Goal: Task Accomplishment & Management: Use online tool/utility

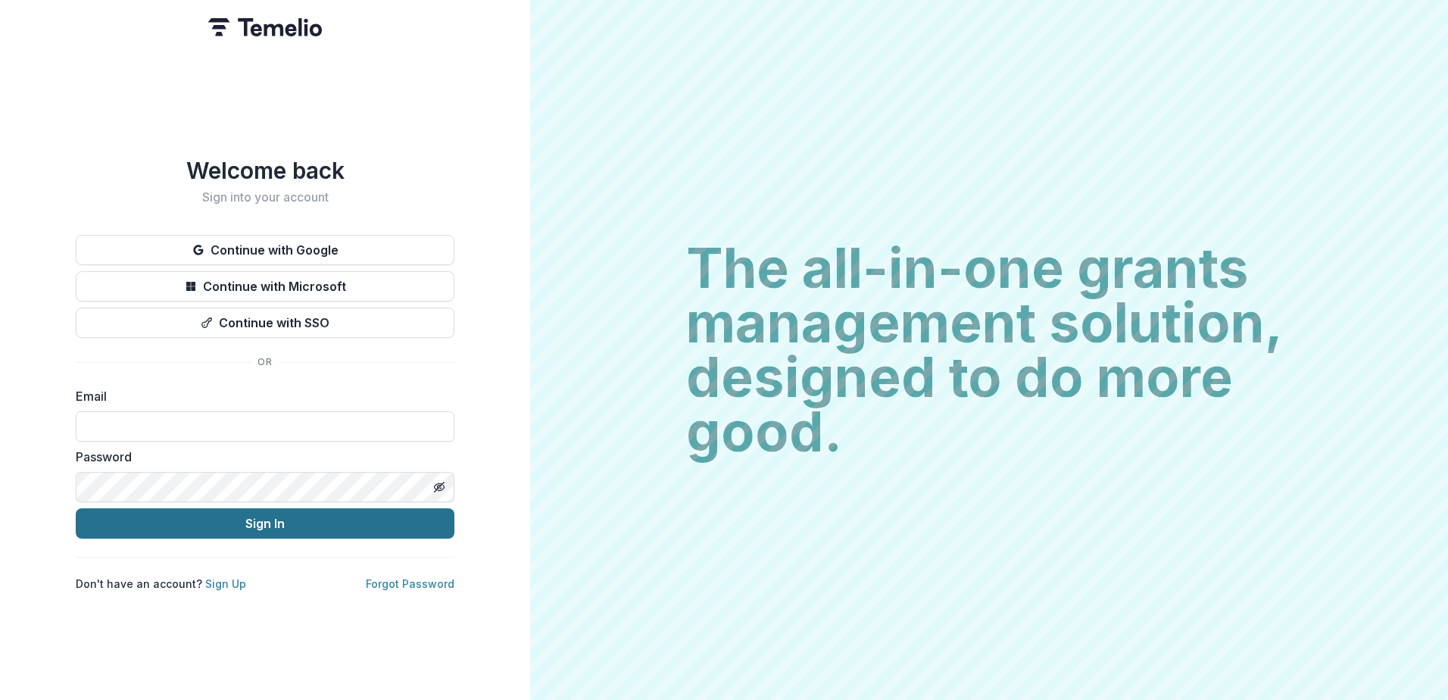
type input "**********"
click at [251, 523] on button "Sign In" at bounding box center [265, 523] width 379 height 30
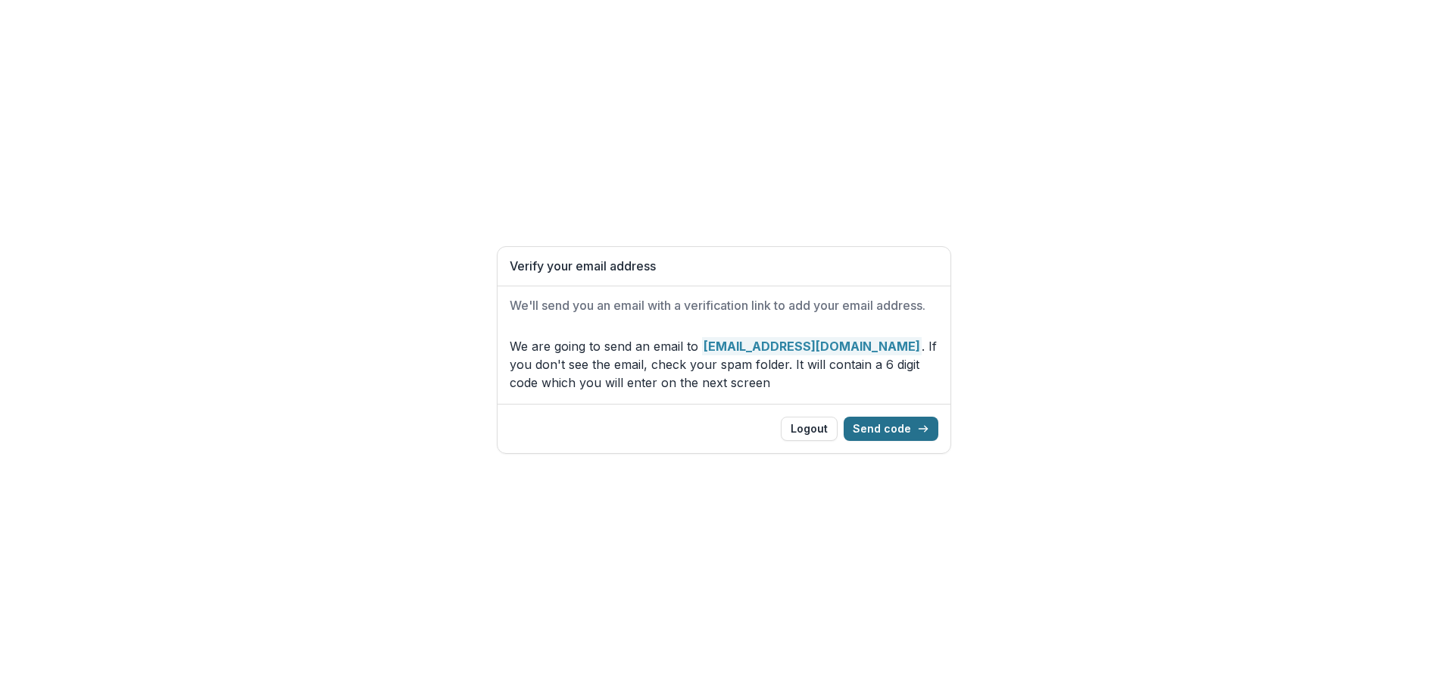
click at [883, 433] on button "Send code" at bounding box center [891, 428] width 95 height 24
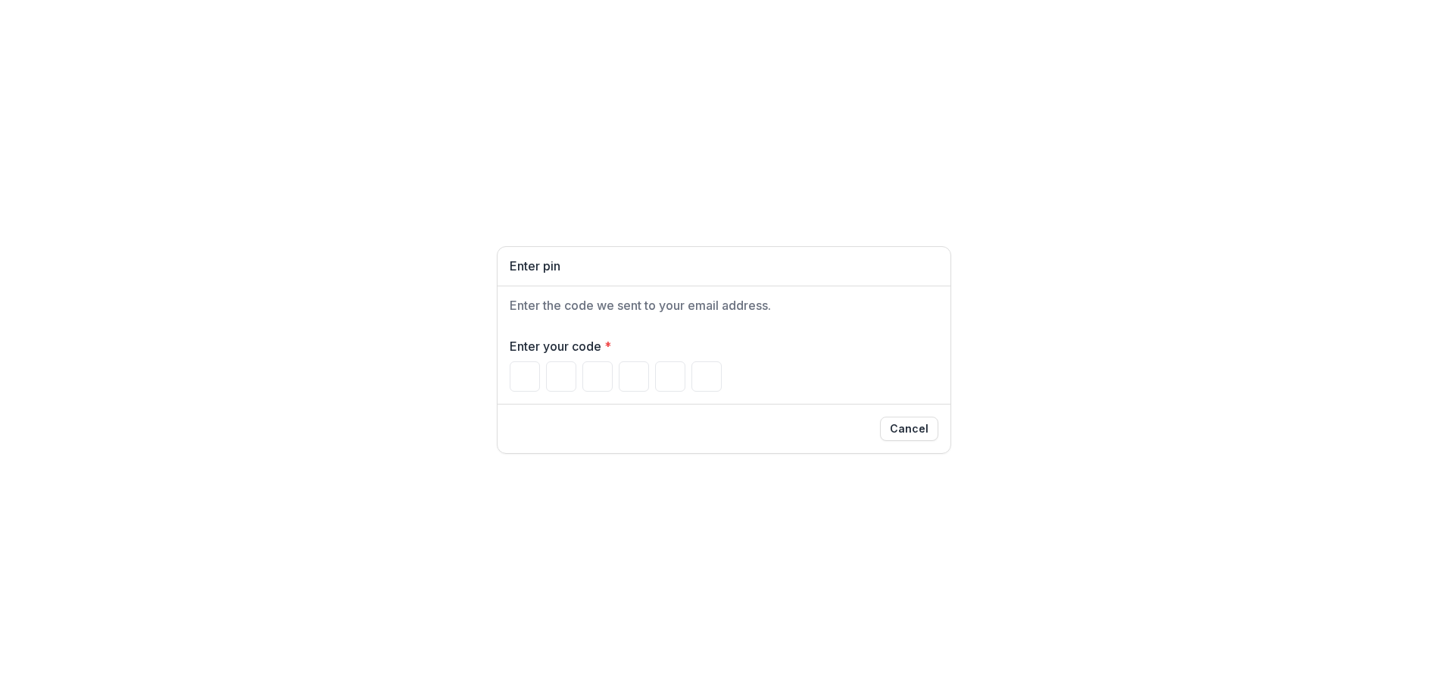
paste input "Please enter your pin code"
type input "*"
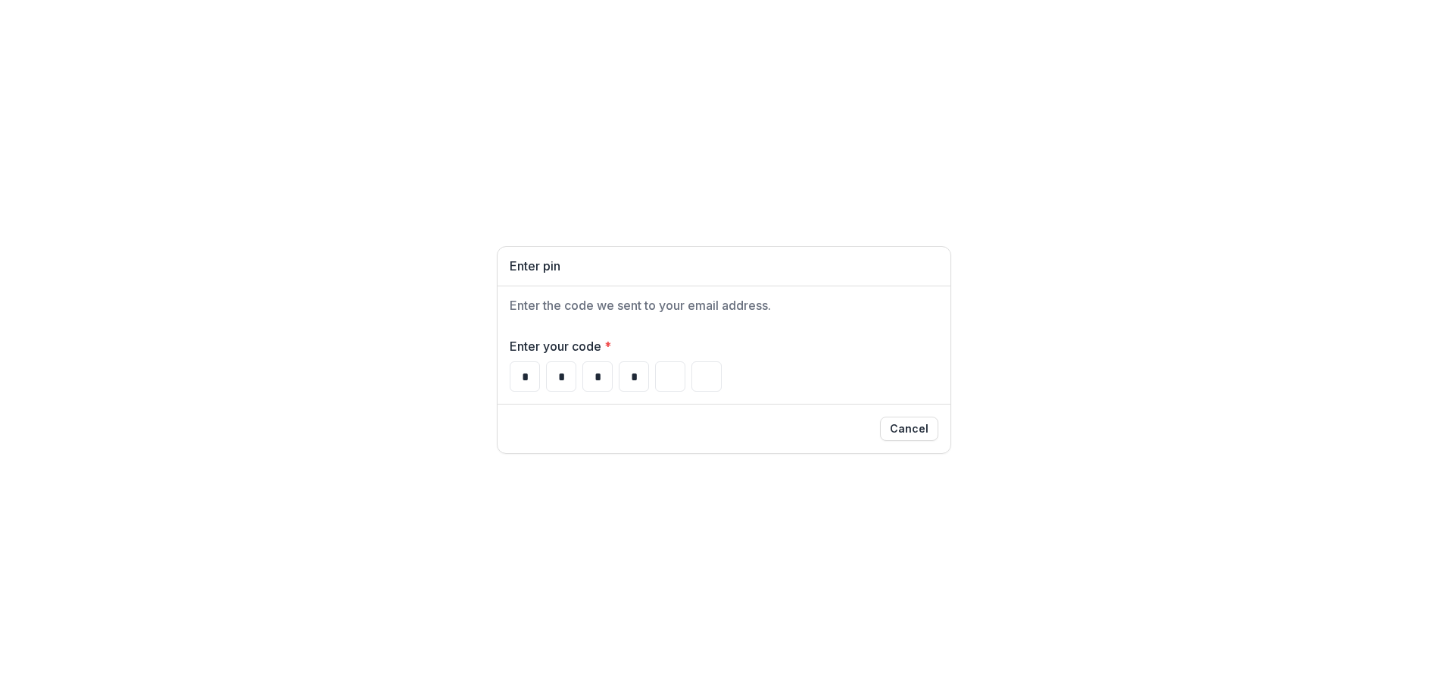
type input "*"
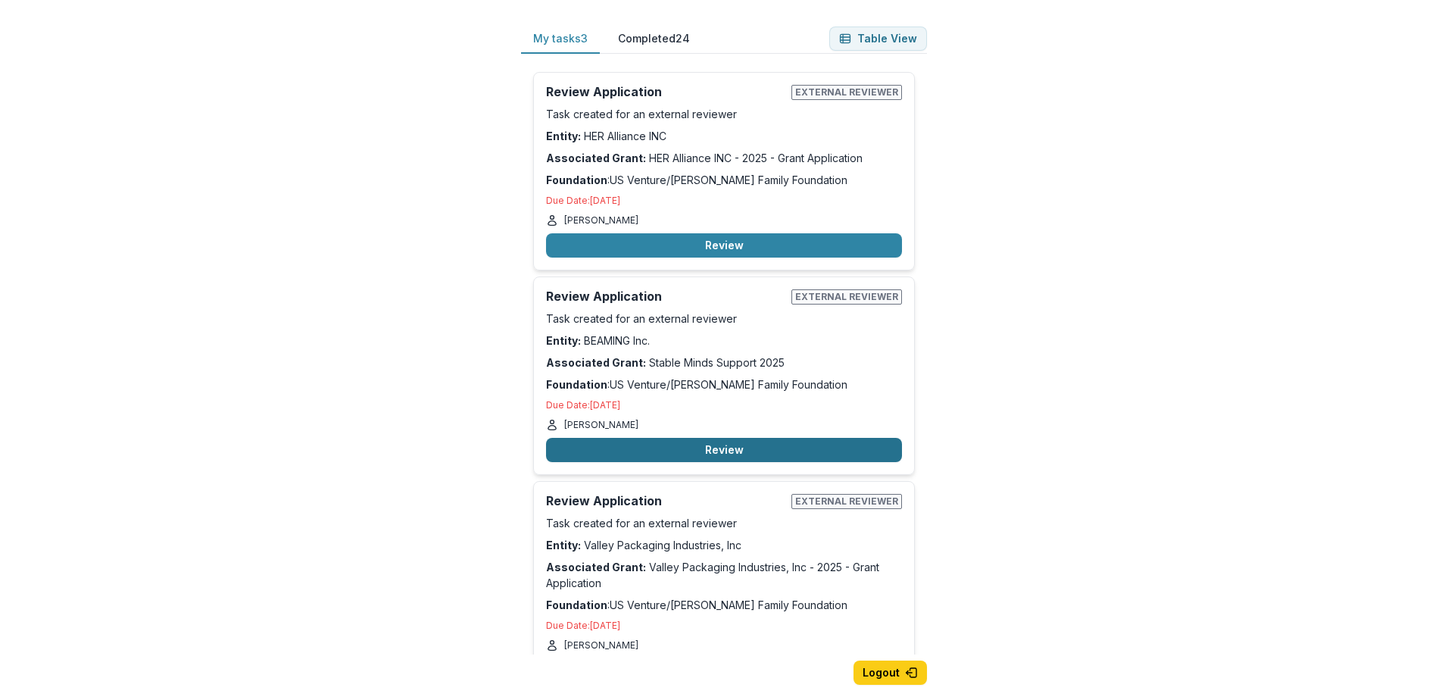
click at [705, 449] on button "Review" at bounding box center [724, 450] width 356 height 24
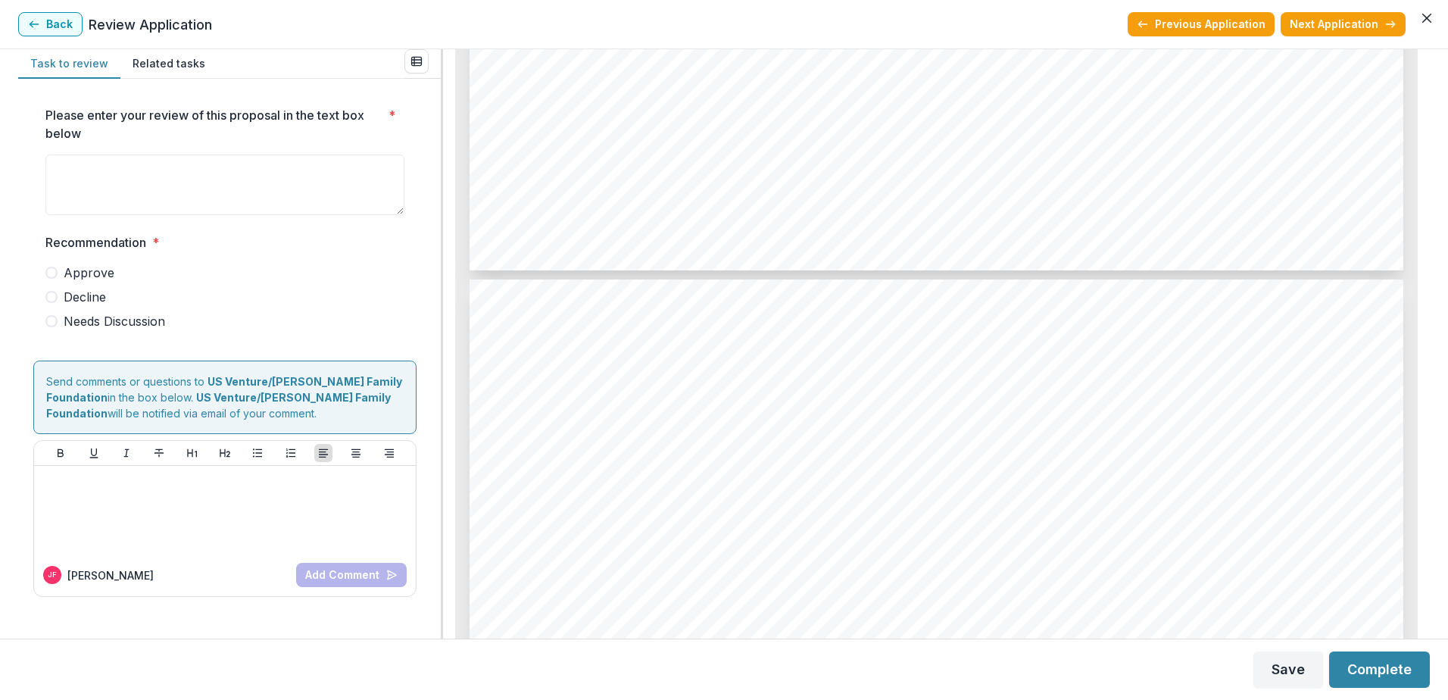
scroll to position [6492, 0]
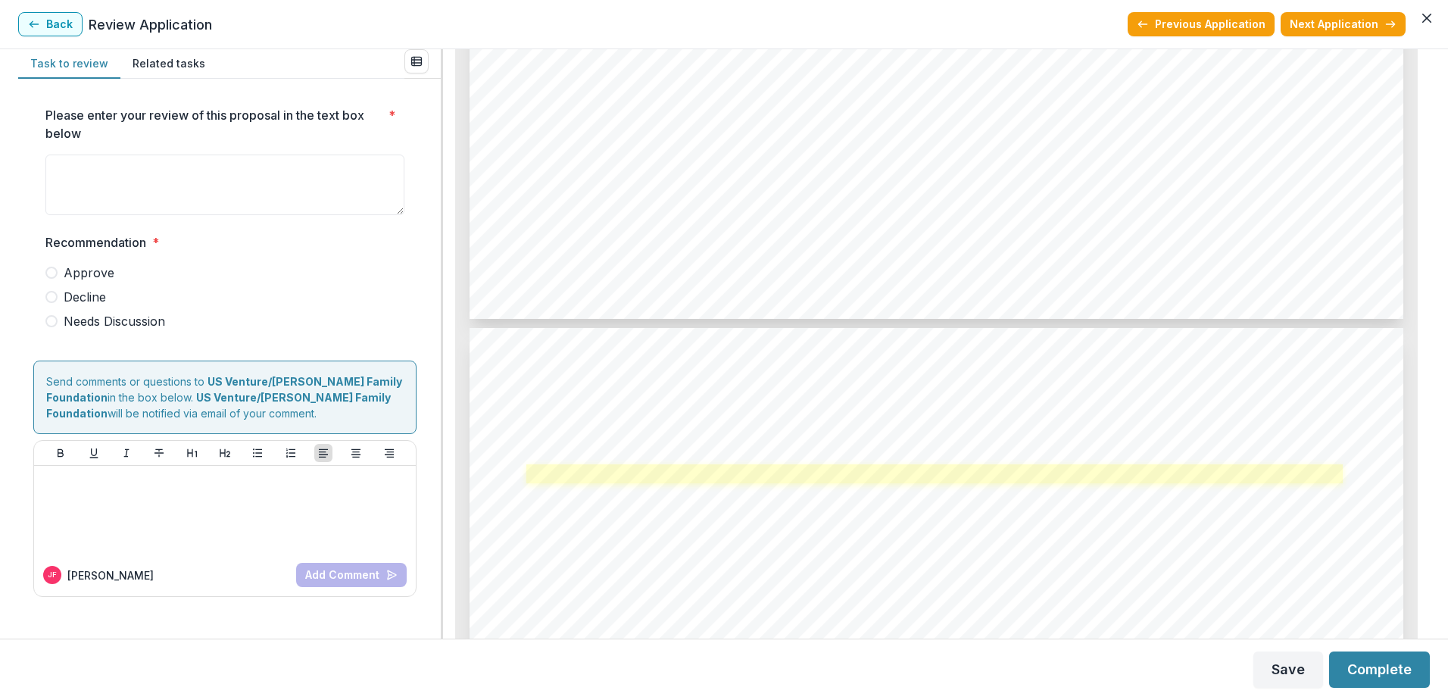
click at [735, 480] on link at bounding box center [934, 473] width 816 height 19
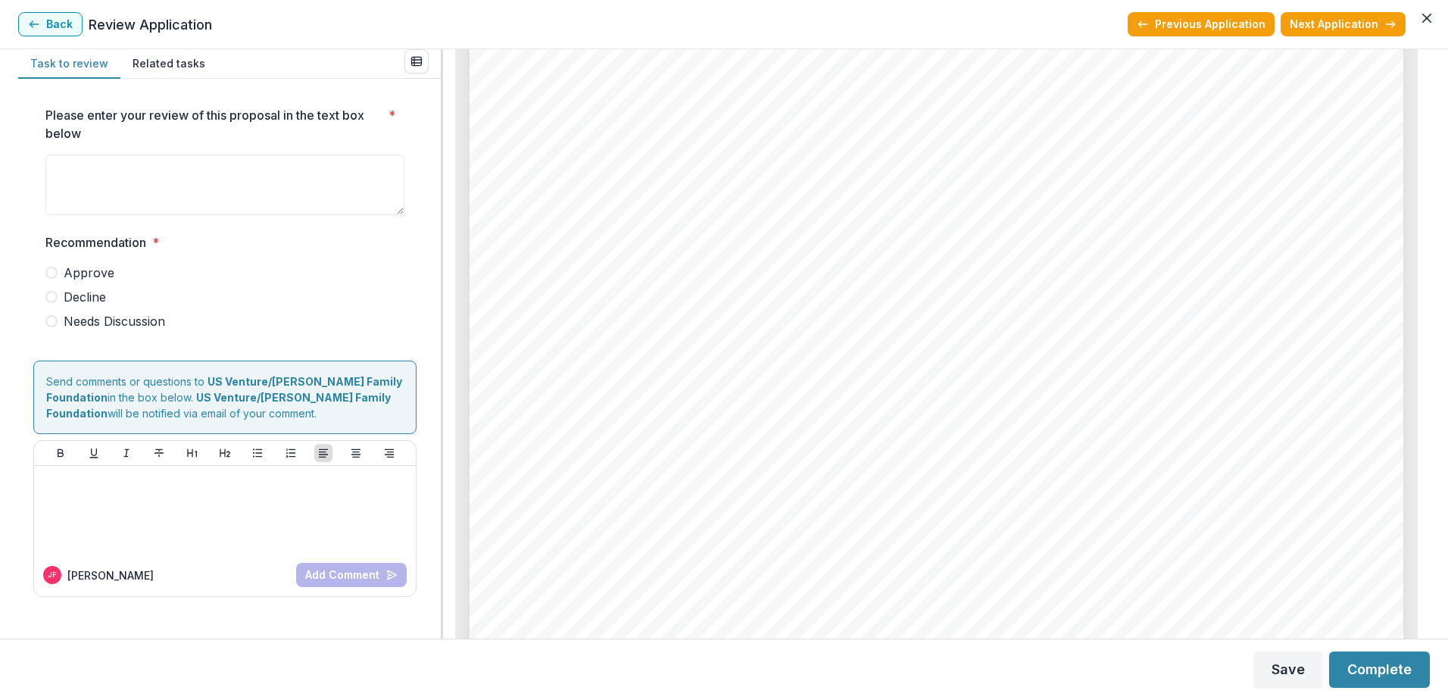
scroll to position [2089, 0]
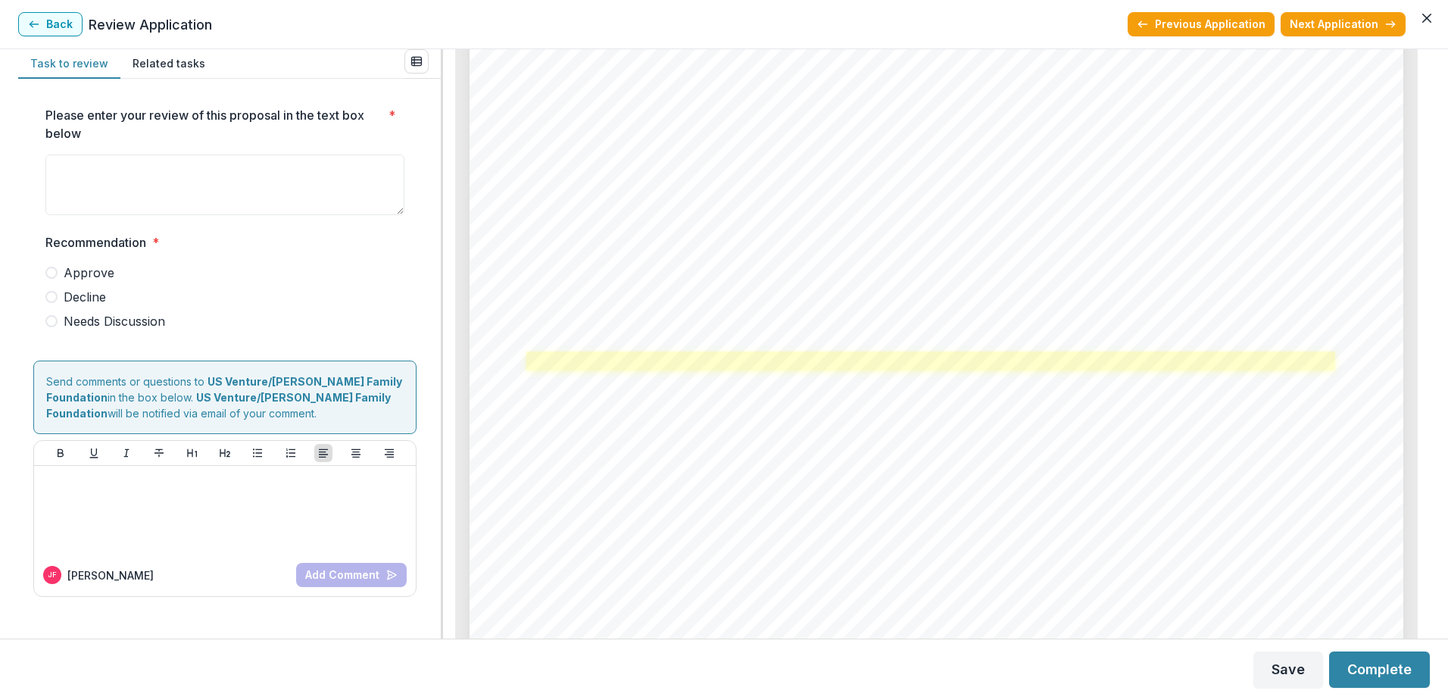
click at [912, 363] on link at bounding box center [930, 360] width 809 height 19
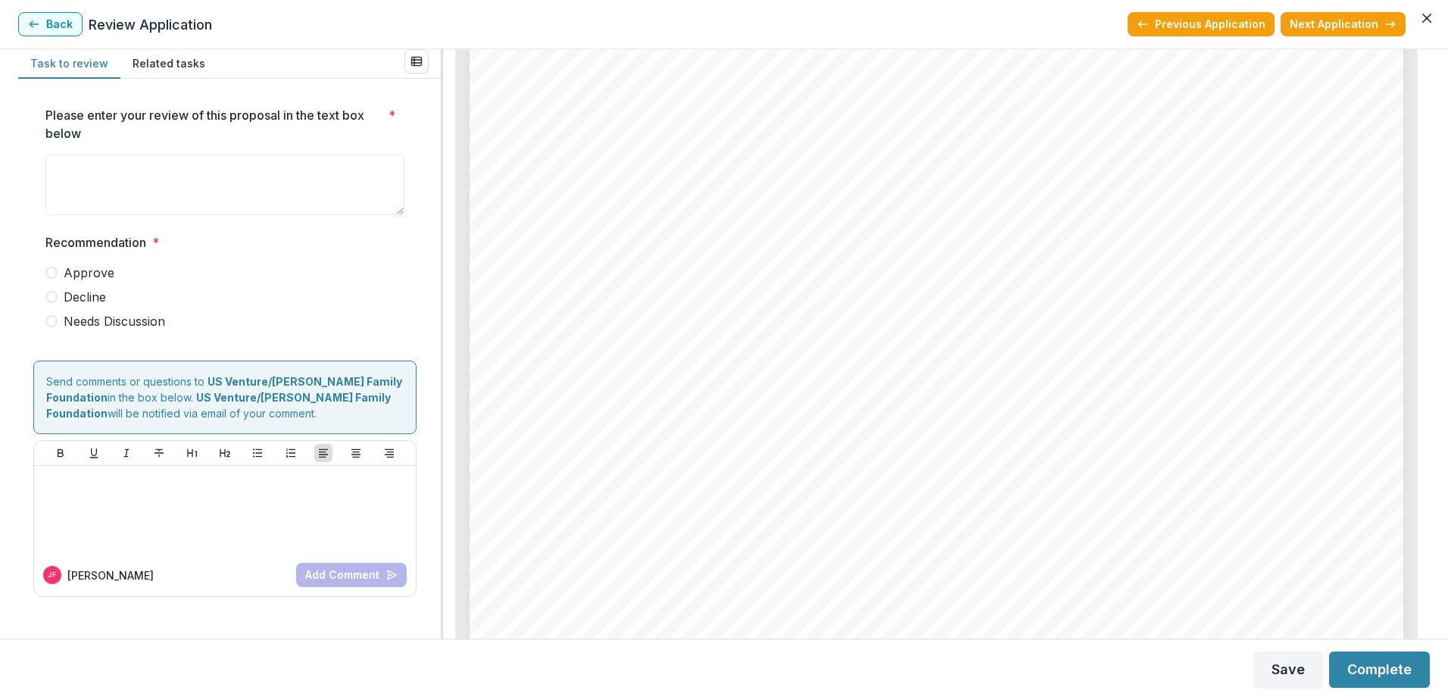
scroll to position [6128, 0]
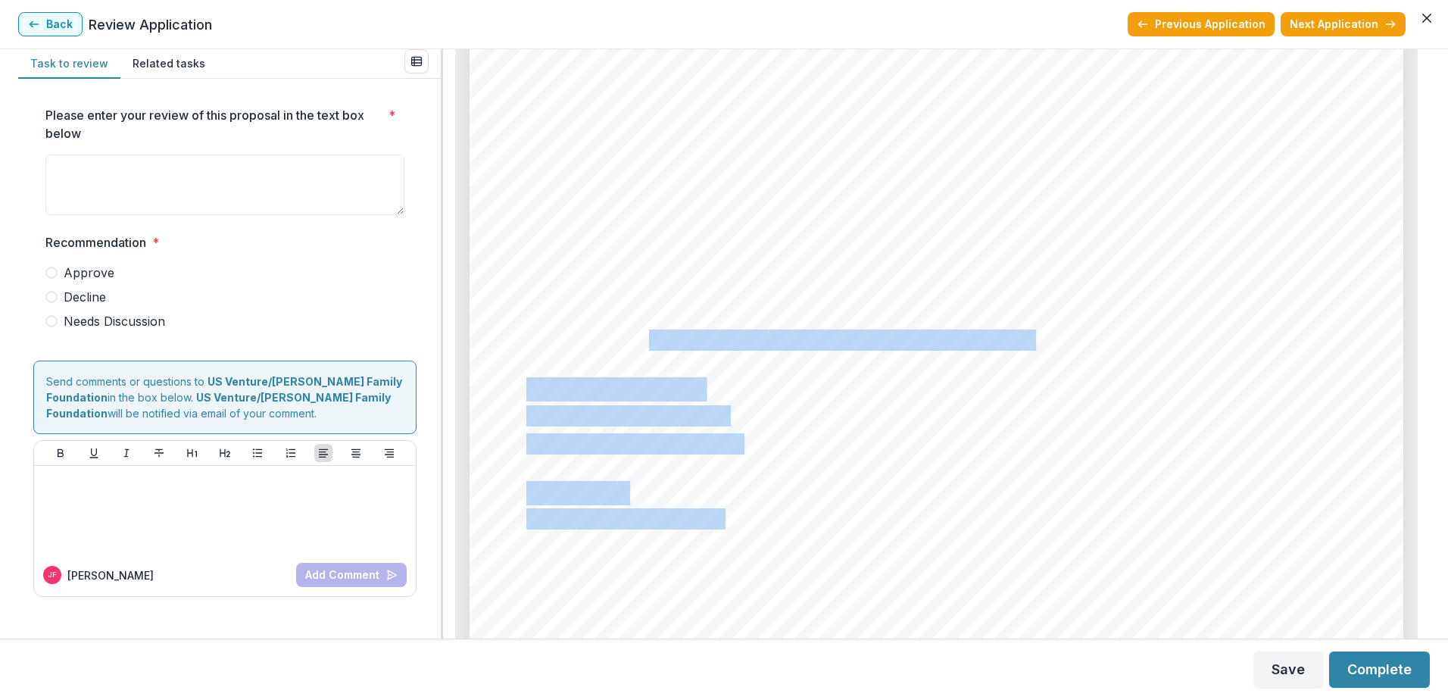
drag, startPoint x: 984, startPoint y: 336, endPoint x: 645, endPoint y: 331, distance: 339.3
click at [645, 331] on div "Page: 5 Stable Minds Support 2025 [PERSON_NAME] De Lutheran 500 Committed [PERS…" at bounding box center [936, 22] width 934 height 1321
drag, startPoint x: 645, startPoint y: 331, endPoint x: 692, endPoint y: 342, distance: 48.1
copy div "2692 County Rd. GG Neenah, Wi 54956 Project Budget 2 https://usventureprograms.…"
click at [1026, 278] on div "Page: 5 Stable Minds Support 2025 Gloria De Lutheran 500 Committed Bader Philan…" at bounding box center [936, 22] width 934 height 1321
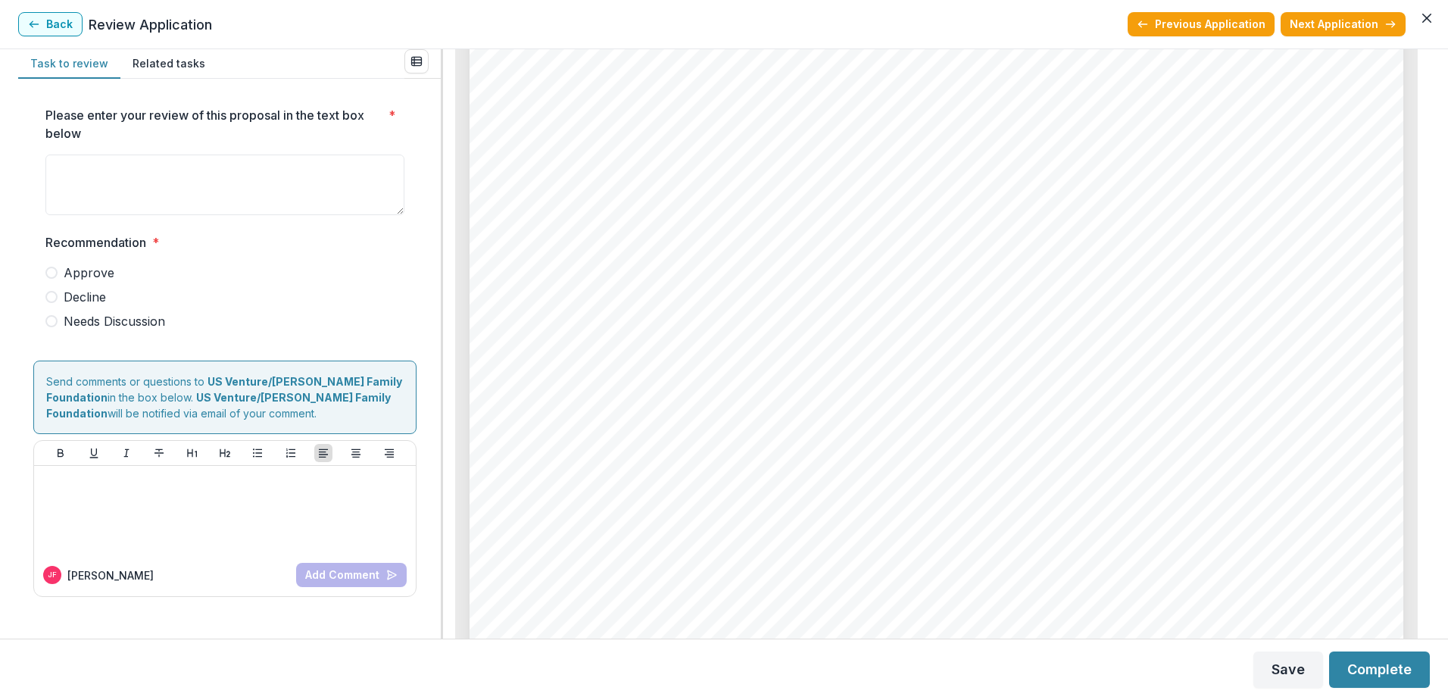
scroll to position [6085, 0]
click at [681, 488] on link at bounding box center [632, 482] width 213 height 19
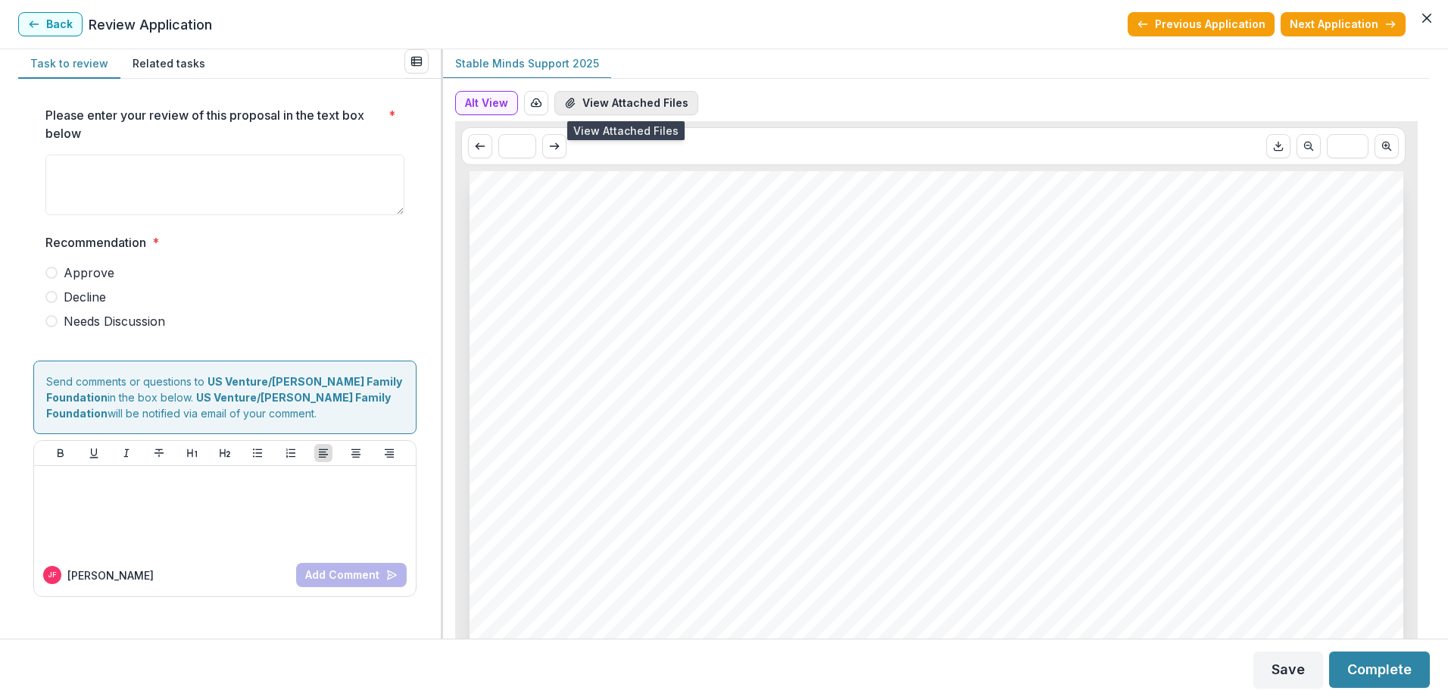
click at [627, 98] on button "View Attached Files" at bounding box center [626, 103] width 144 height 24
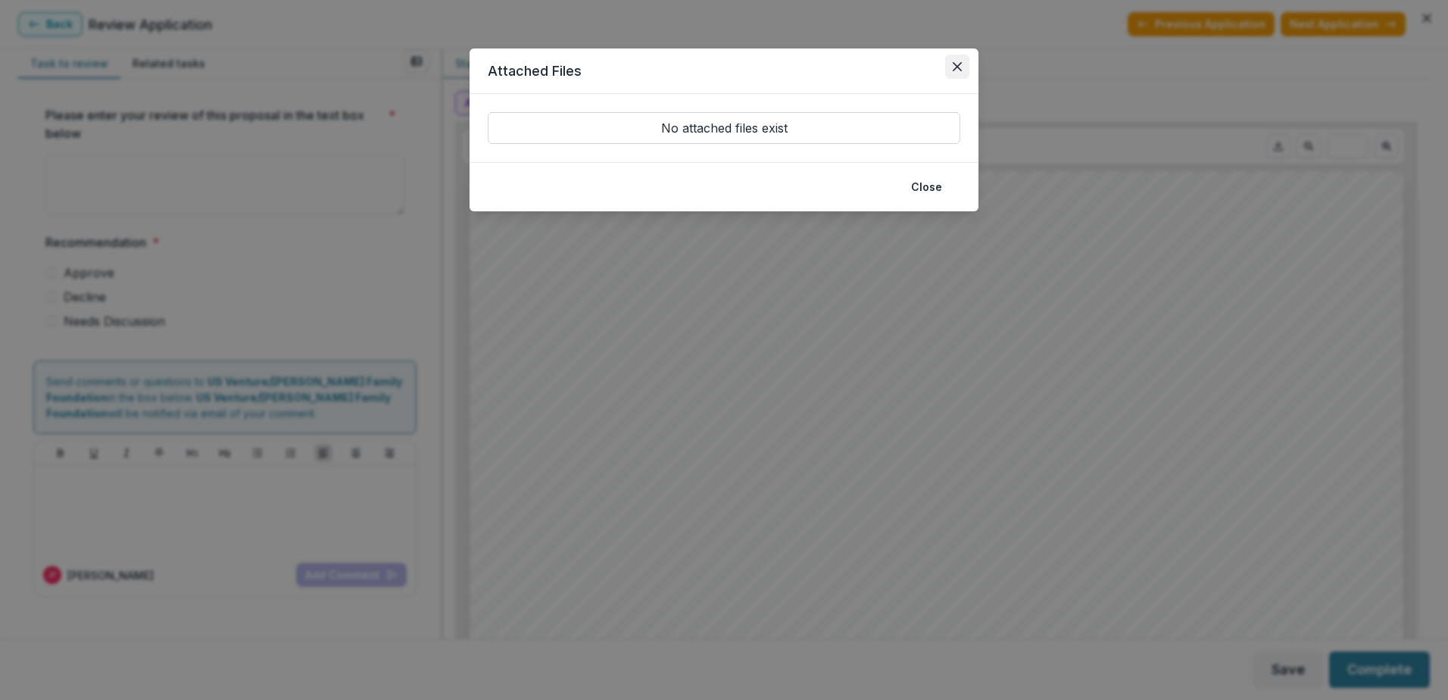
click at [959, 64] on icon "Close" at bounding box center [957, 66] width 9 height 9
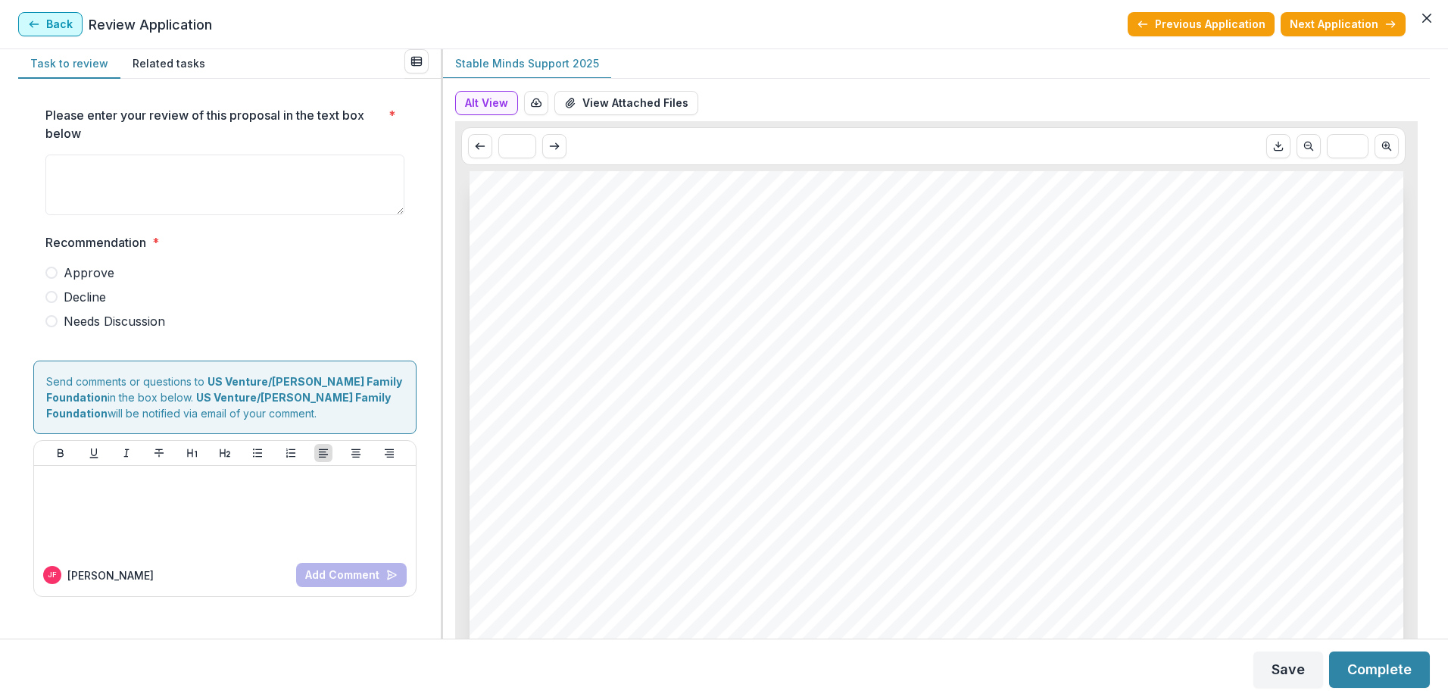
click at [57, 24] on button "Back" at bounding box center [50, 24] width 64 height 24
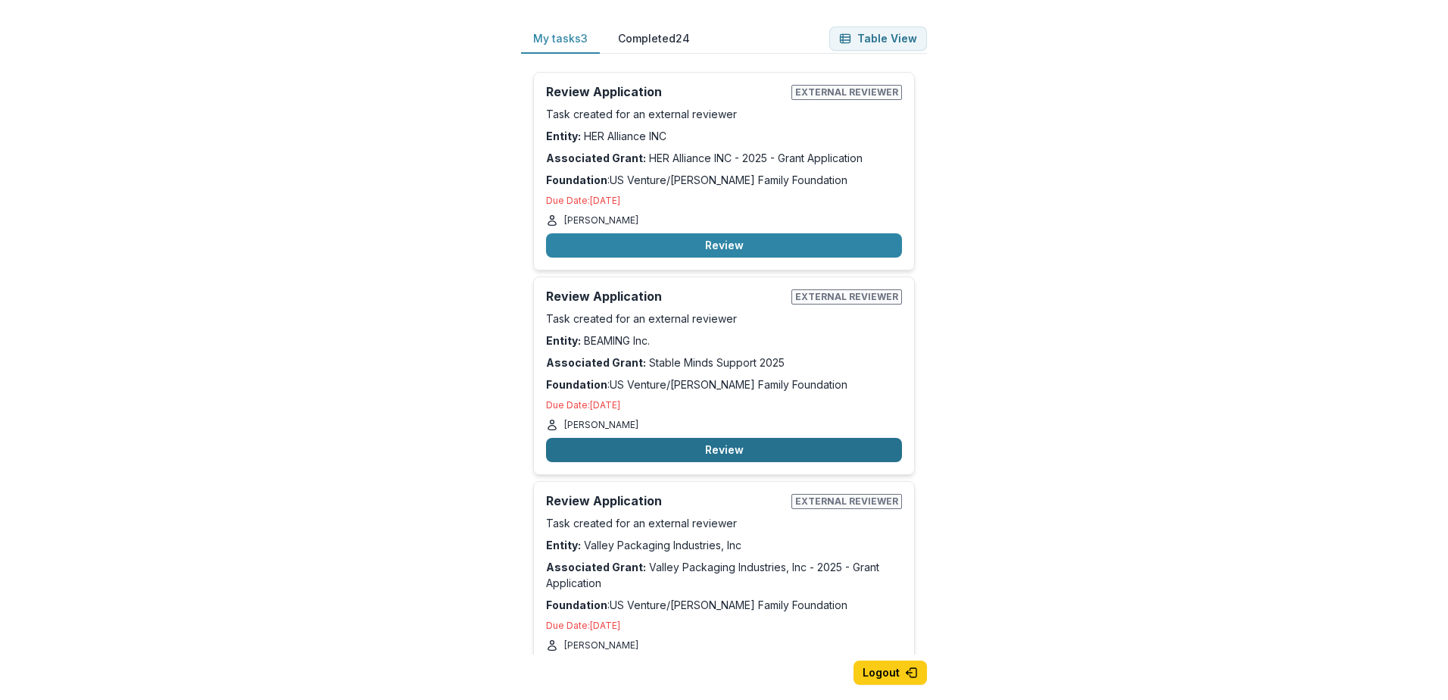
click at [738, 443] on button "Review" at bounding box center [724, 450] width 356 height 24
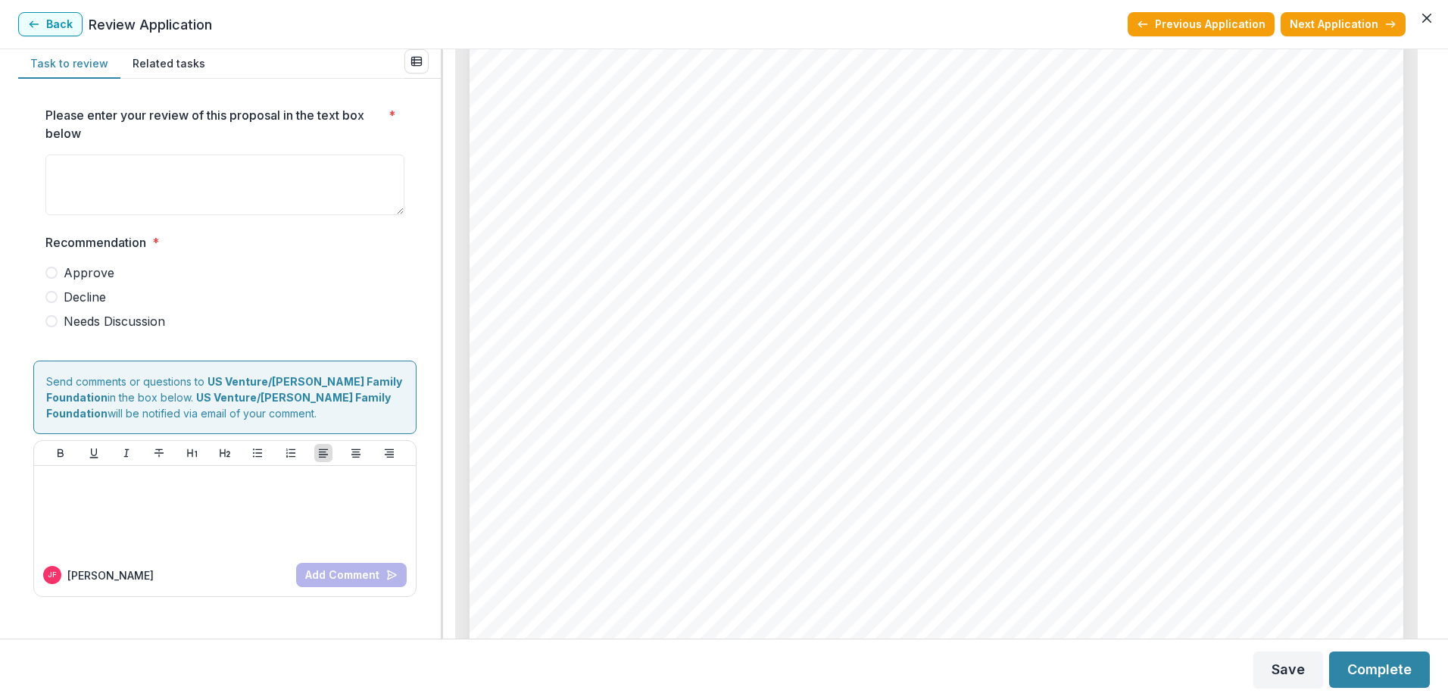
scroll to position [5622, 0]
click at [1065, 309] on div "Page: 5 Stable Minds Support 2025 Gloria De Lutheran 500 Committed Bader Philan…" at bounding box center [936, 528] width 934 height 1321
click at [969, 346] on span "resilience. Our programs also provide caregivers with critical support and comm…" at bounding box center [933, 346] width 814 height 19
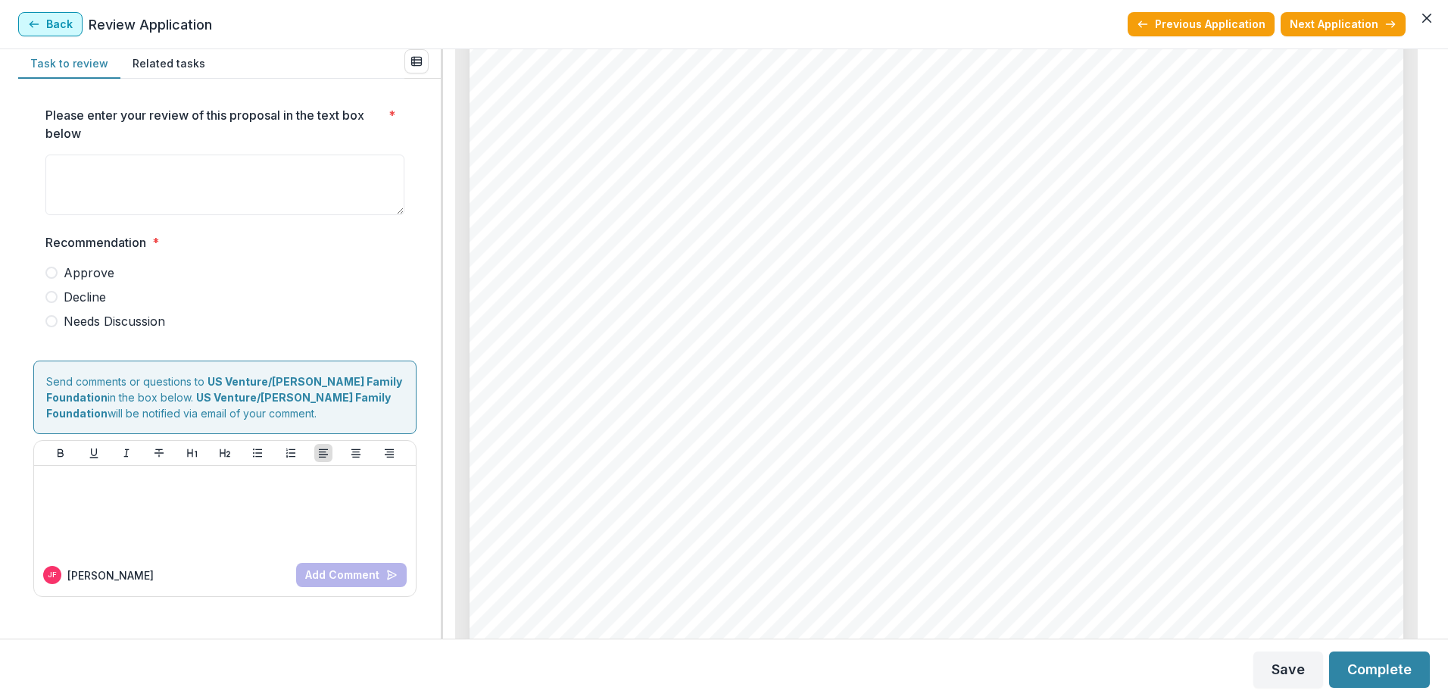
click at [54, 27] on button "Back" at bounding box center [50, 24] width 64 height 24
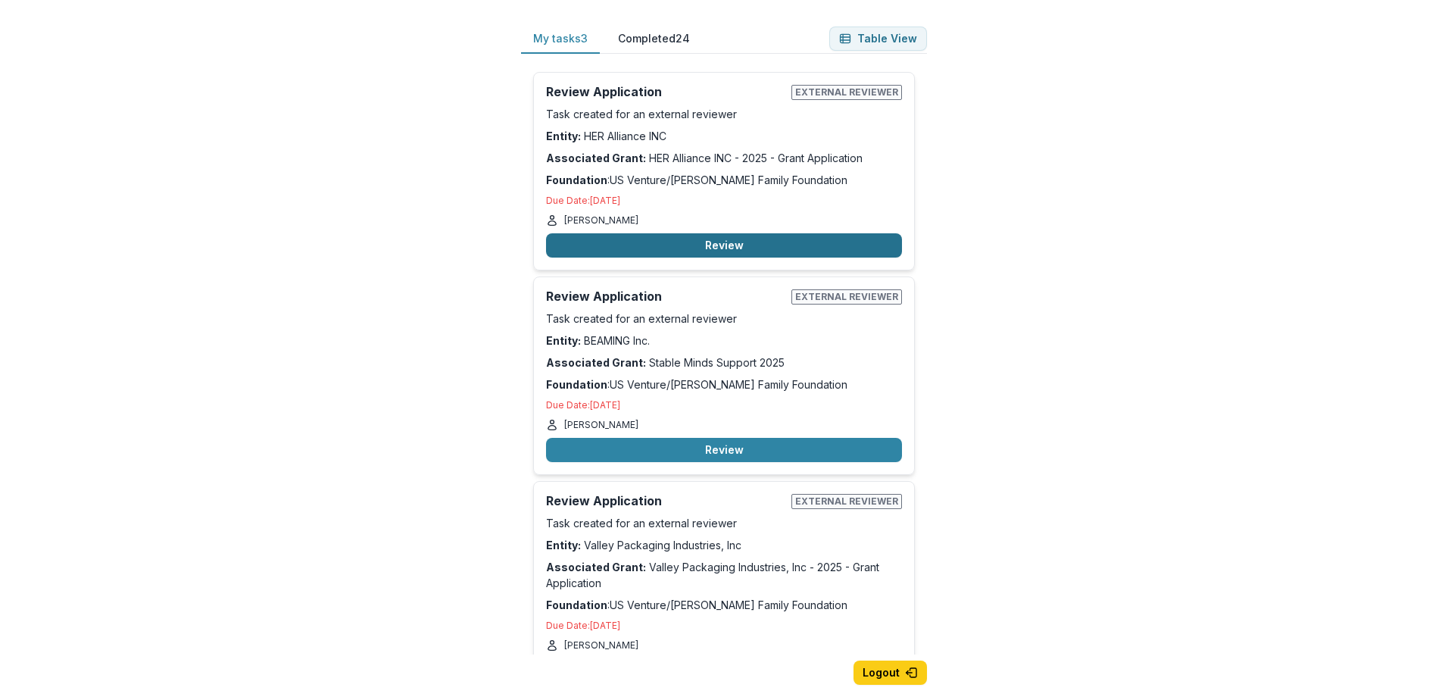
click at [670, 257] on button "Review" at bounding box center [724, 245] width 356 height 24
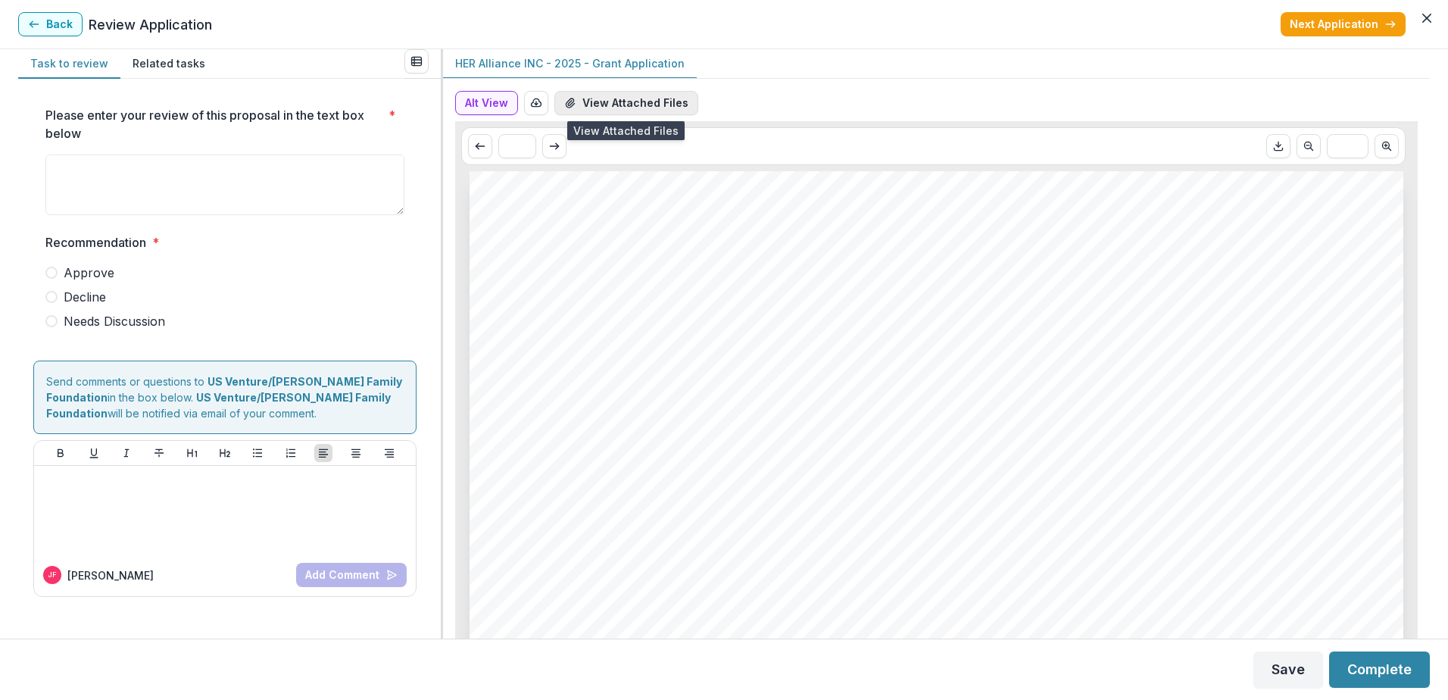
click at [616, 98] on button "View Attached Files" at bounding box center [626, 103] width 144 height 24
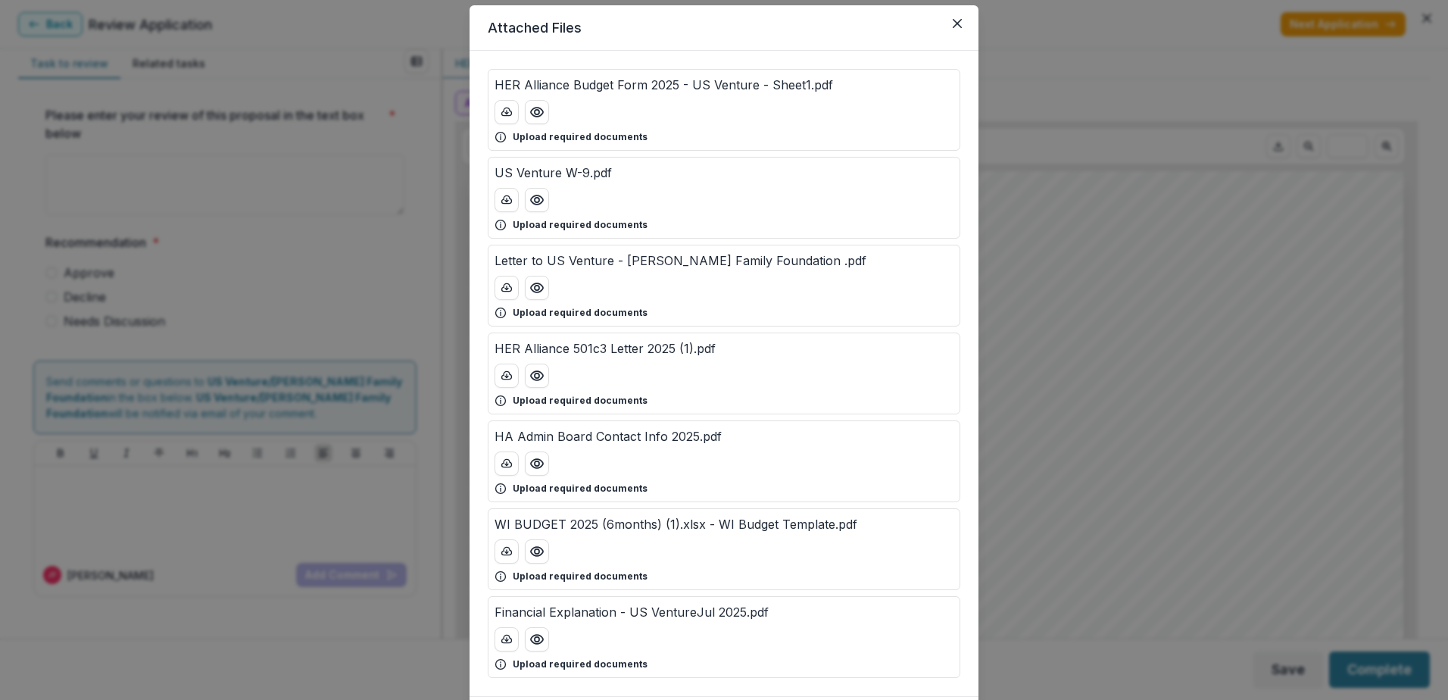
scroll to position [44, 0]
click at [537, 460] on icon "Preview HA Admin Board Contact Info 2025.pdf" at bounding box center [536, 462] width 15 height 15
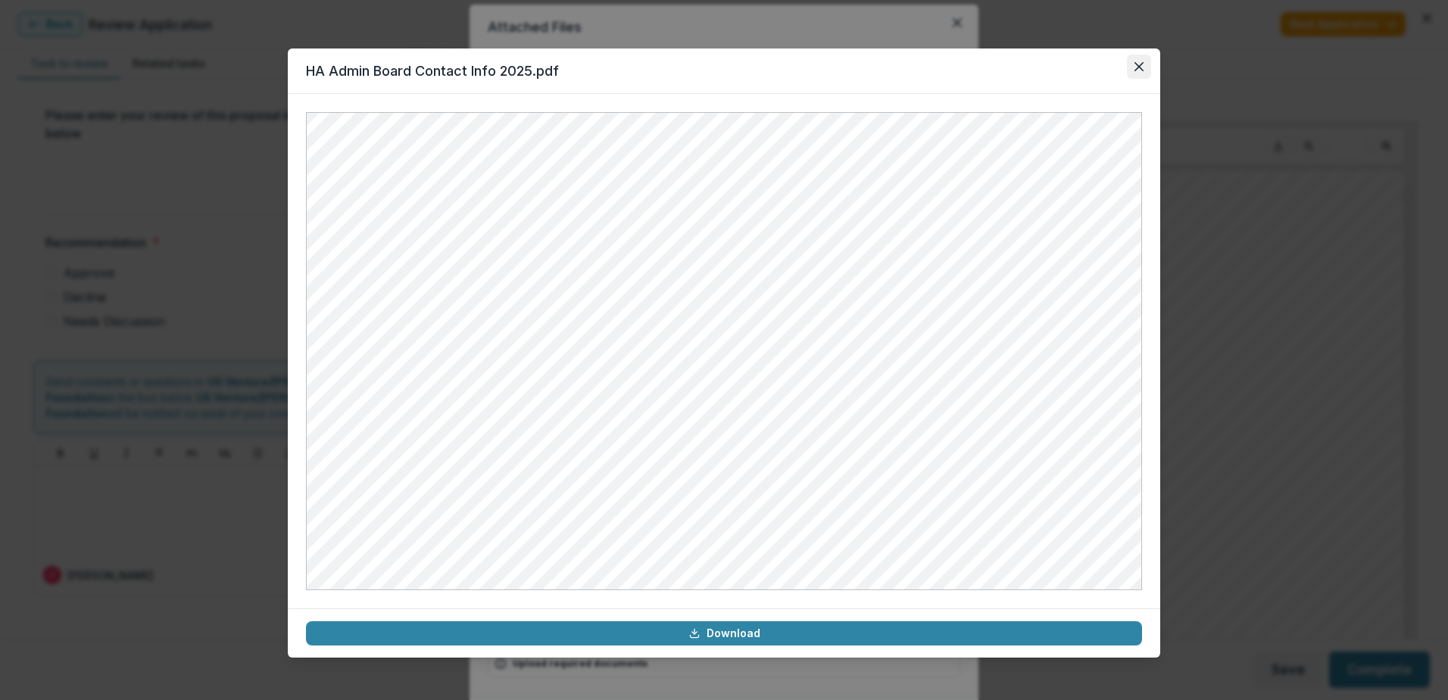
click at [1137, 70] on icon "Close" at bounding box center [1138, 66] width 9 height 9
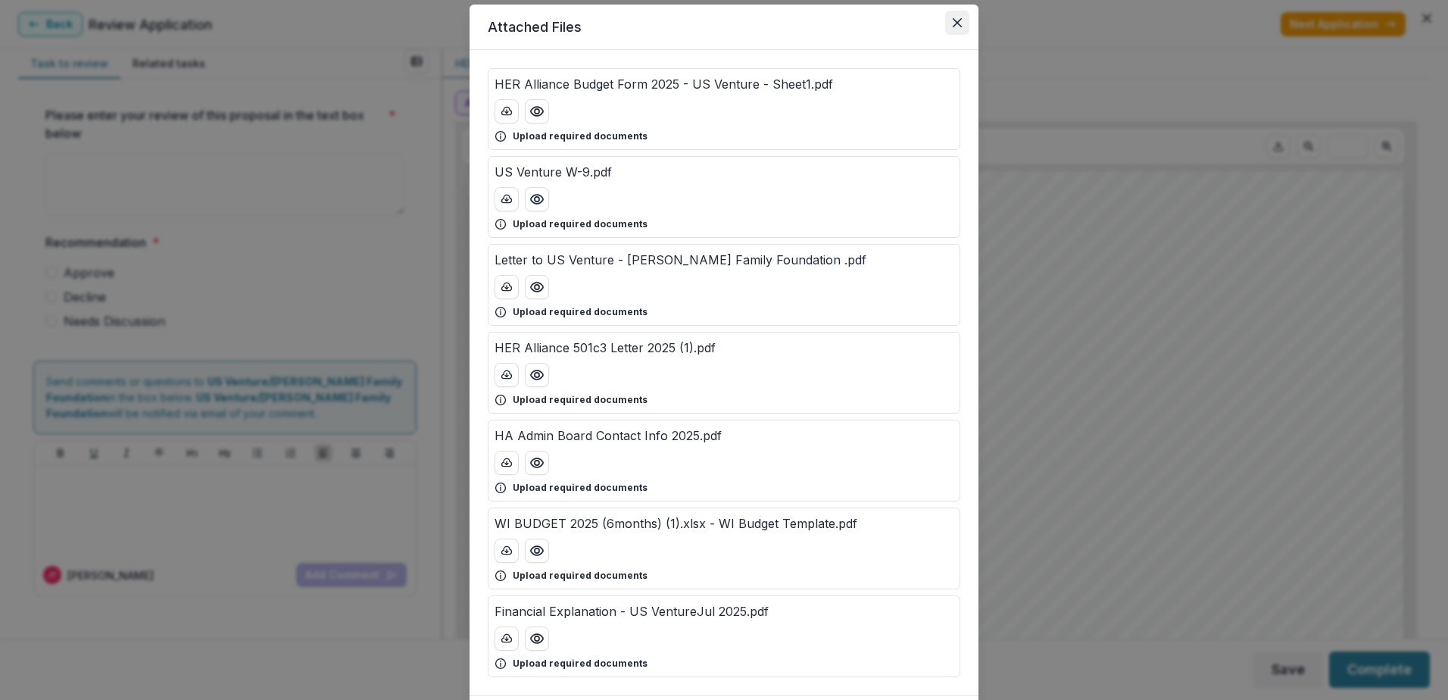
click at [954, 26] on icon "Close" at bounding box center [957, 22] width 9 height 9
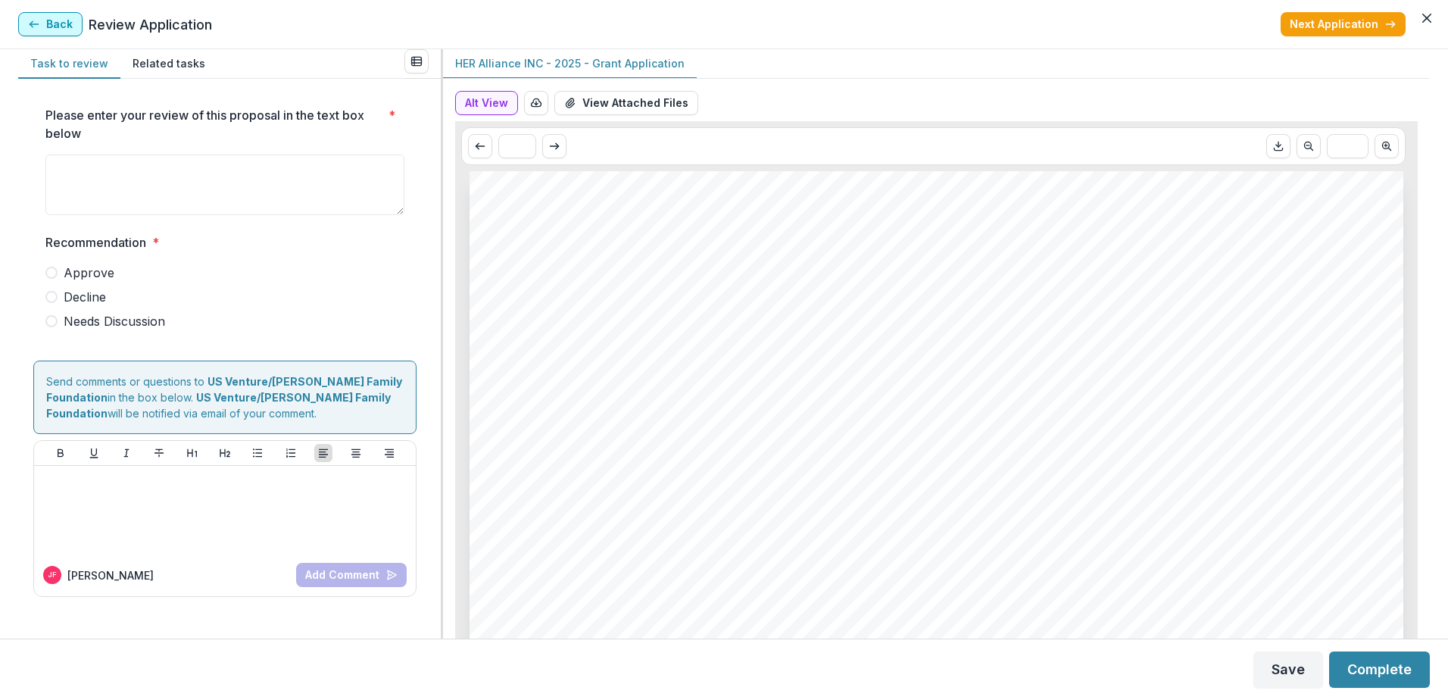
click at [41, 21] on button "Back" at bounding box center [50, 24] width 64 height 24
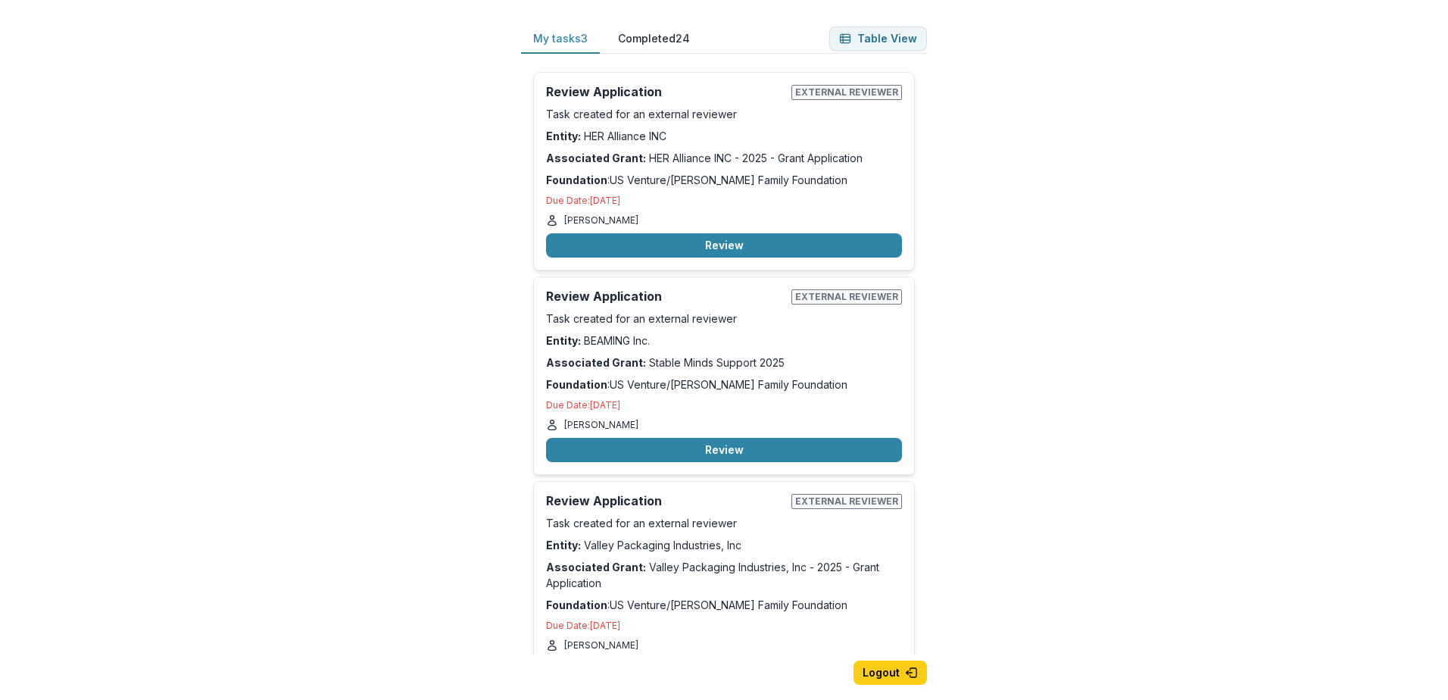
scroll to position [53, 0]
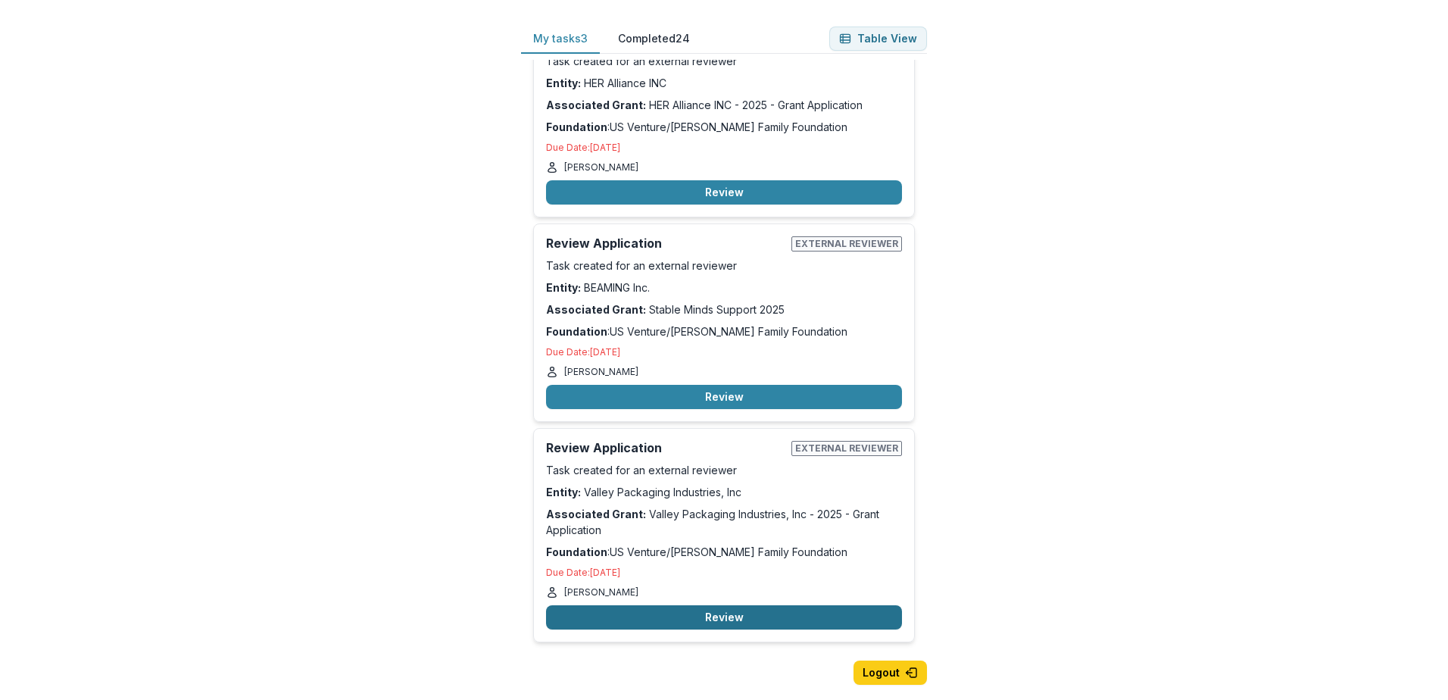
click at [742, 612] on button "Review" at bounding box center [724, 617] width 356 height 24
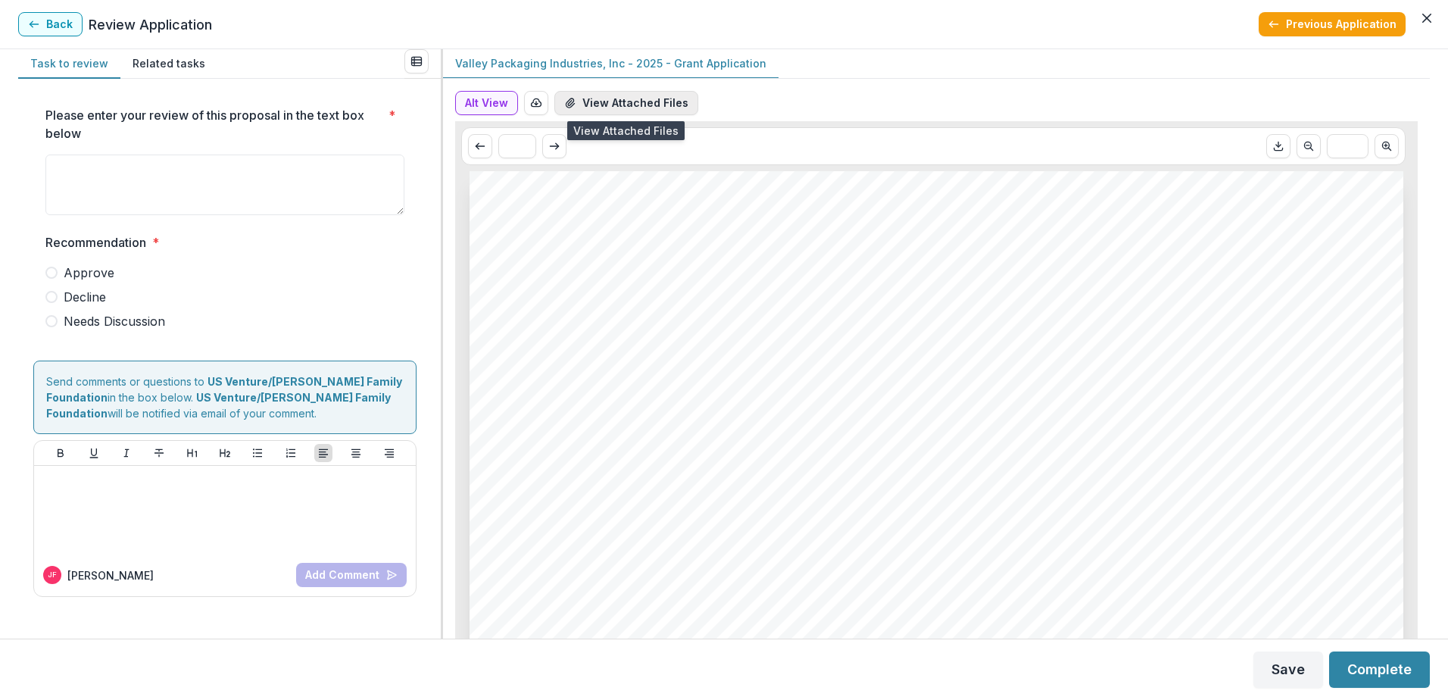
click at [600, 100] on button "View Attached Files" at bounding box center [626, 103] width 144 height 24
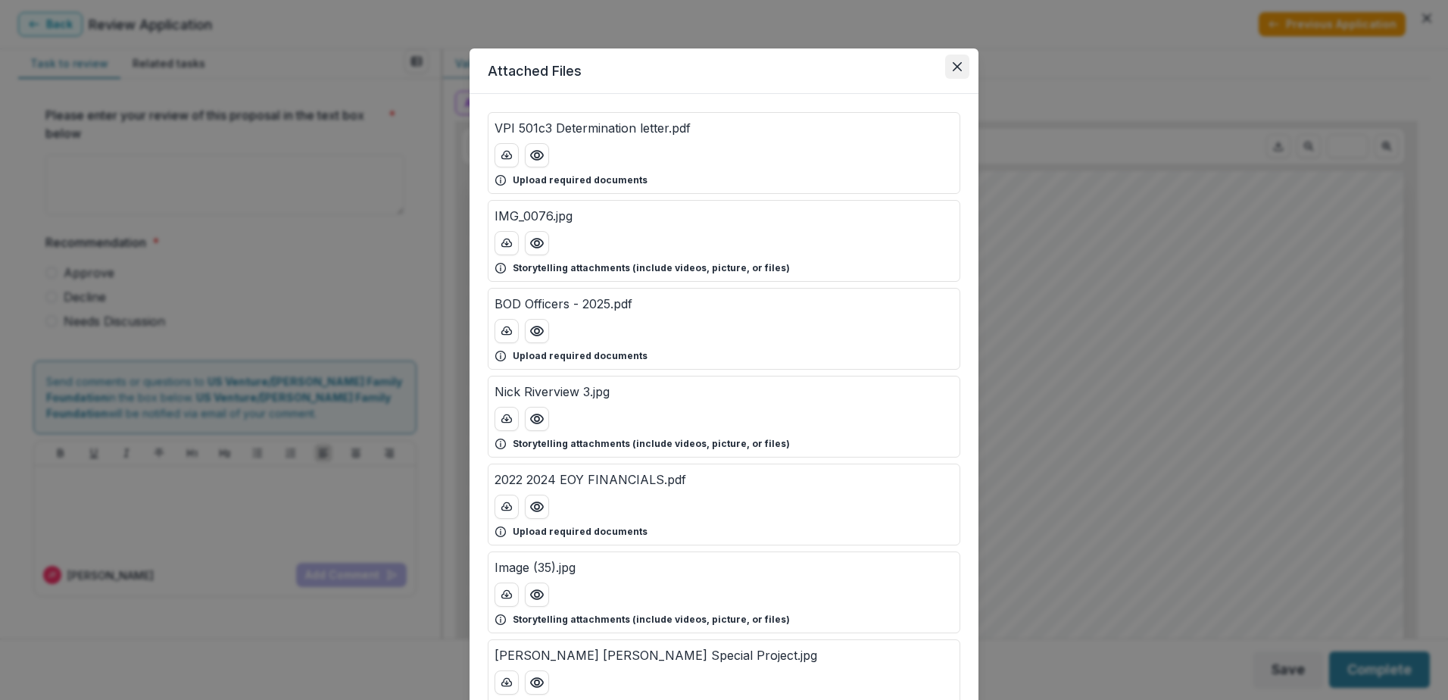
click at [962, 67] on button "Close" at bounding box center [957, 67] width 24 height 24
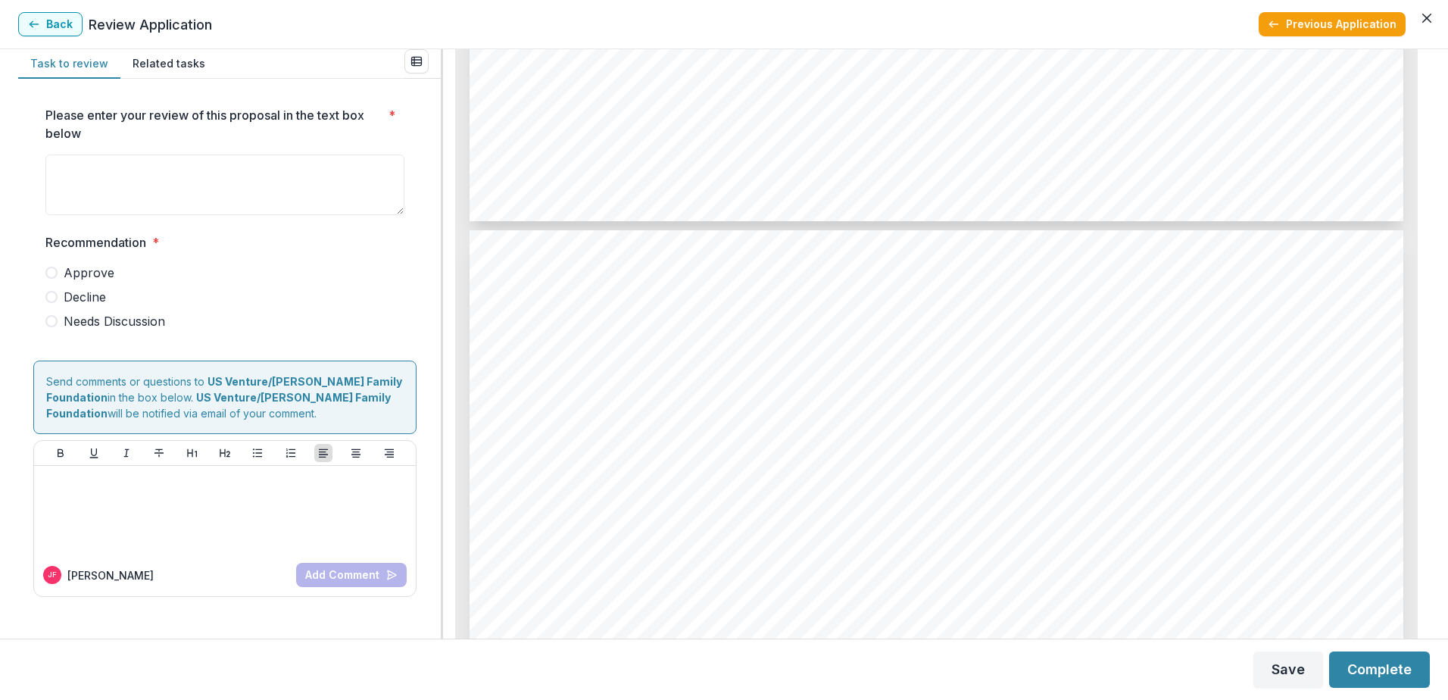
scroll to position [5424, 0]
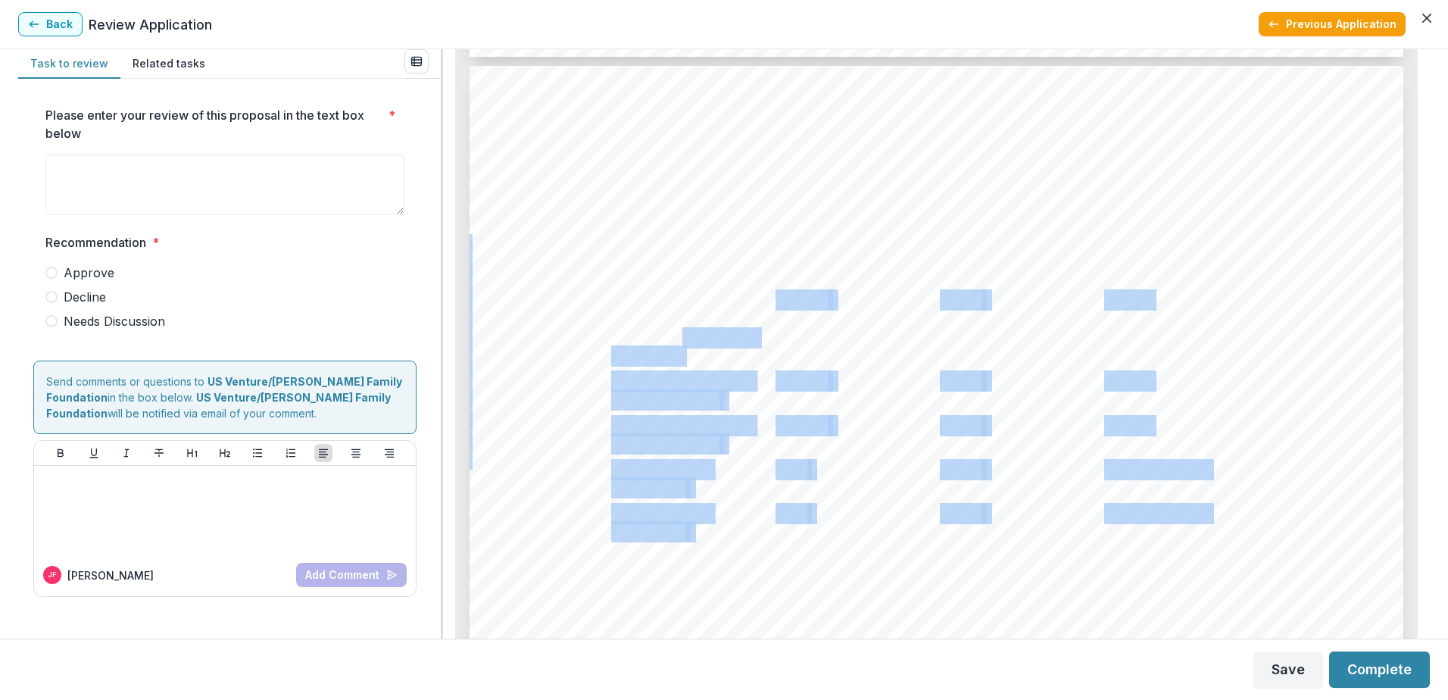
drag, startPoint x: 676, startPoint y: 342, endPoint x: 616, endPoint y: 276, distance: 89.5
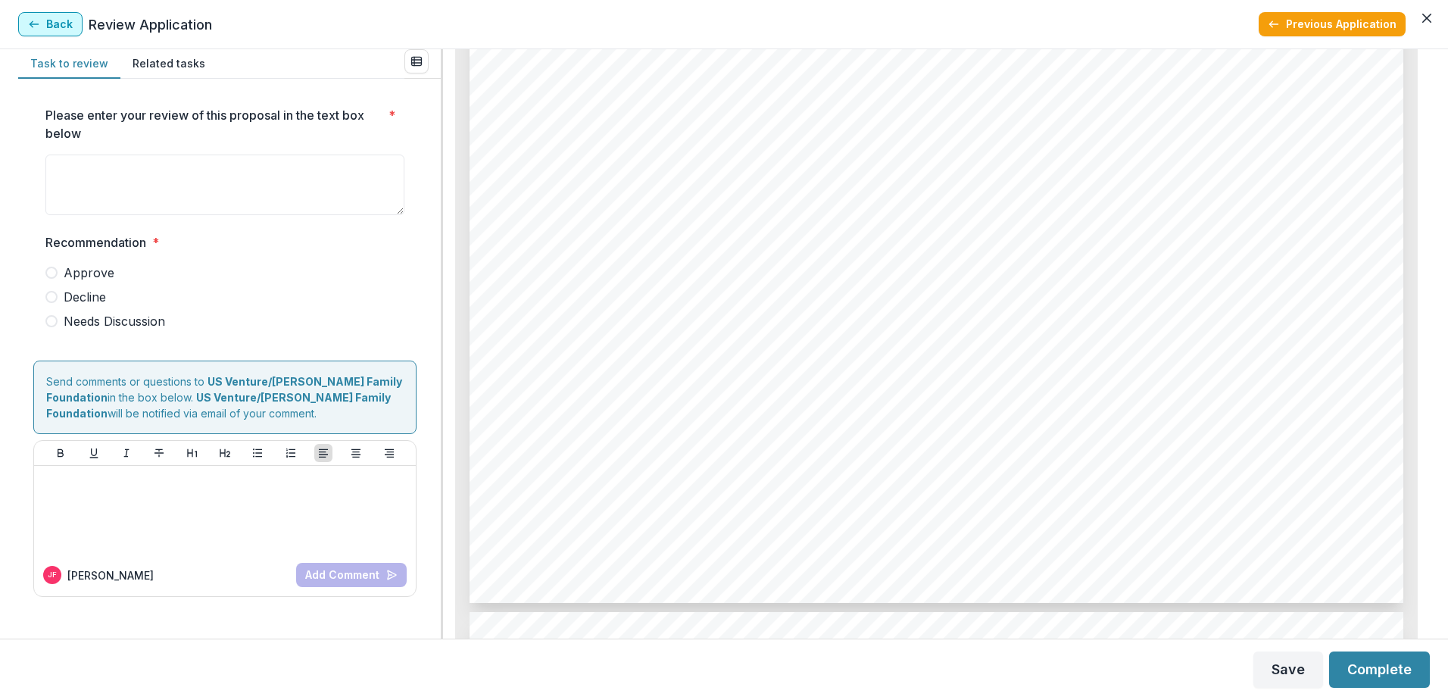
scroll to position [3547, 0]
click at [45, 17] on button "Back" at bounding box center [50, 24] width 64 height 24
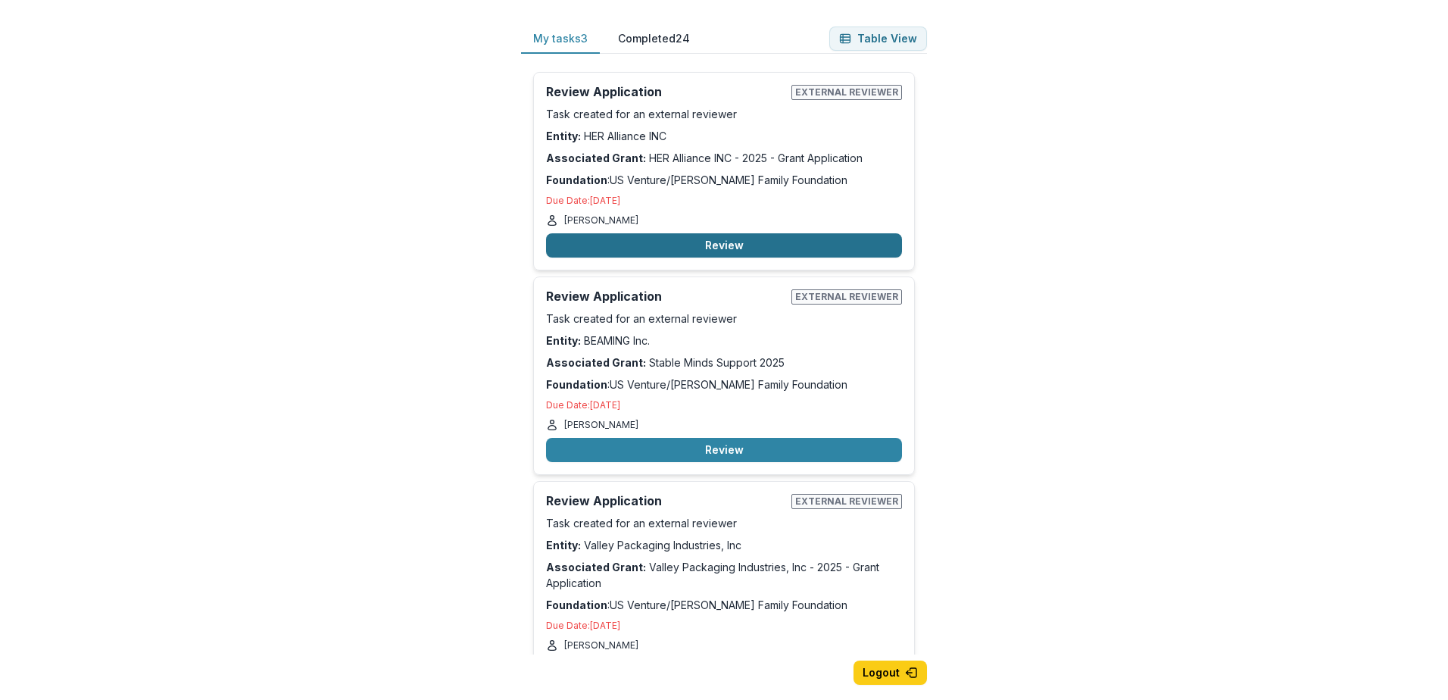
click at [699, 244] on button "Review" at bounding box center [724, 245] width 356 height 24
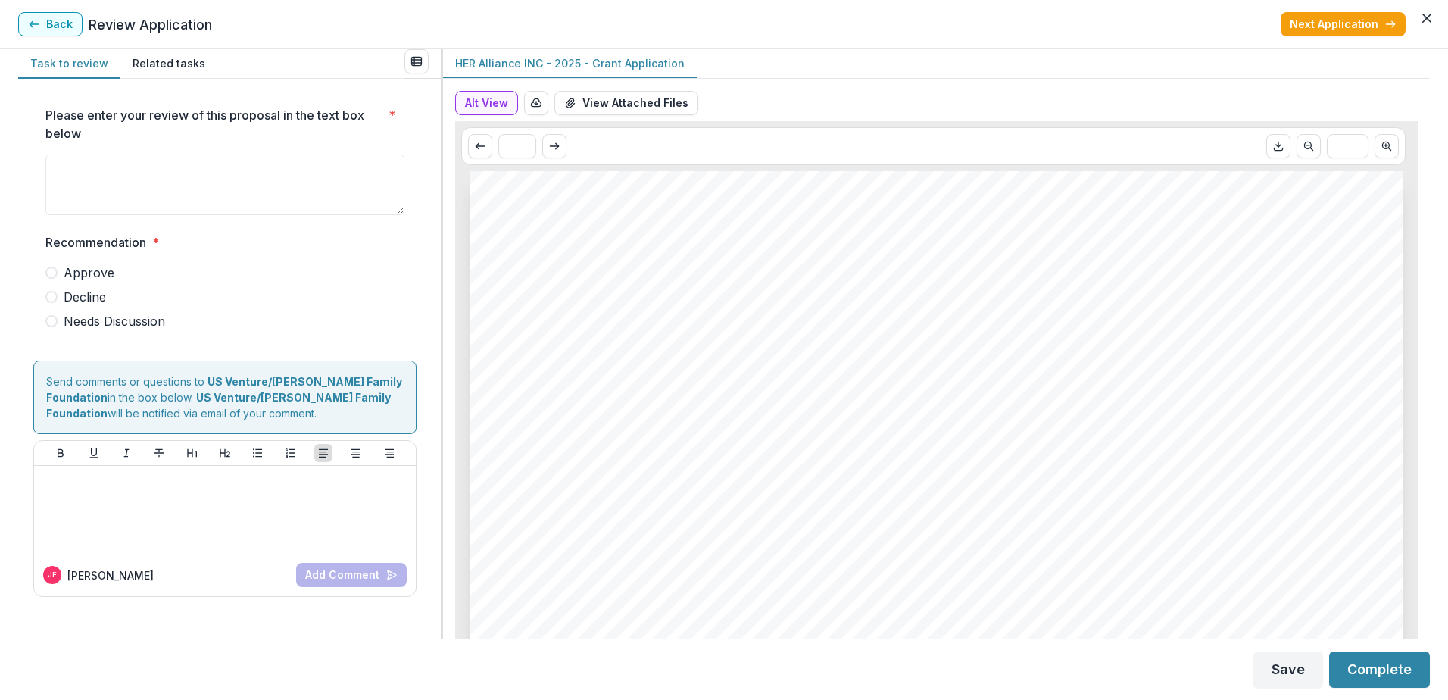
click at [635, 107] on button "View Attached Files" at bounding box center [626, 103] width 144 height 24
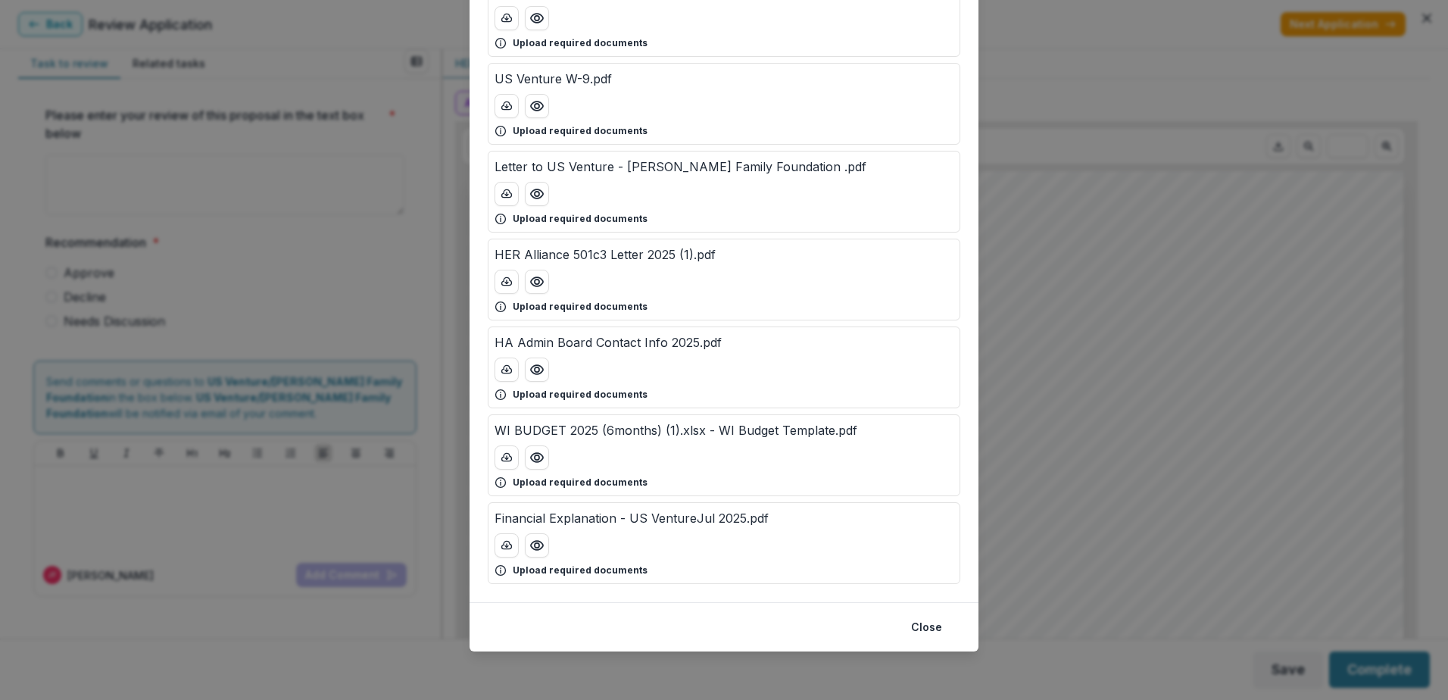
scroll to position [137, 0]
click at [534, 374] on icon "Preview HA Admin Board Contact Info 2025.pdf" at bounding box center [537, 369] width 12 height 9
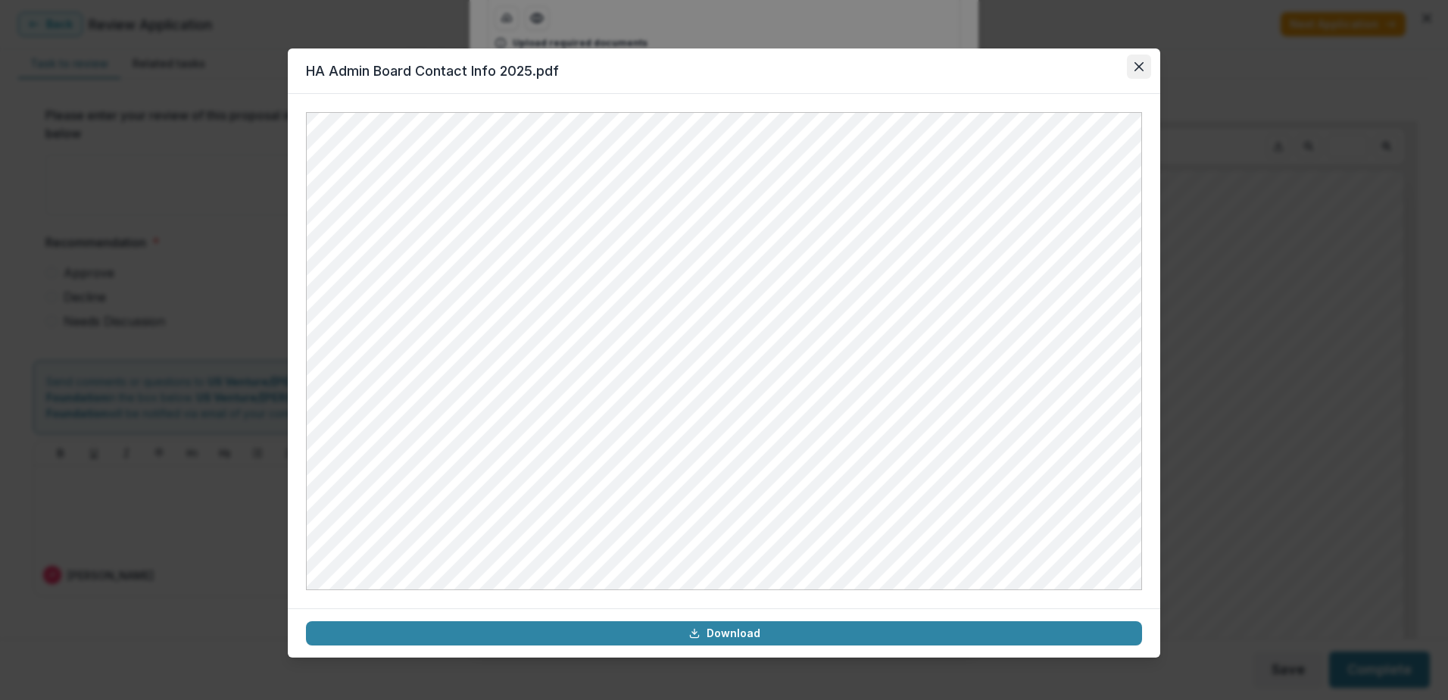
click at [1146, 63] on button "Close" at bounding box center [1139, 67] width 24 height 24
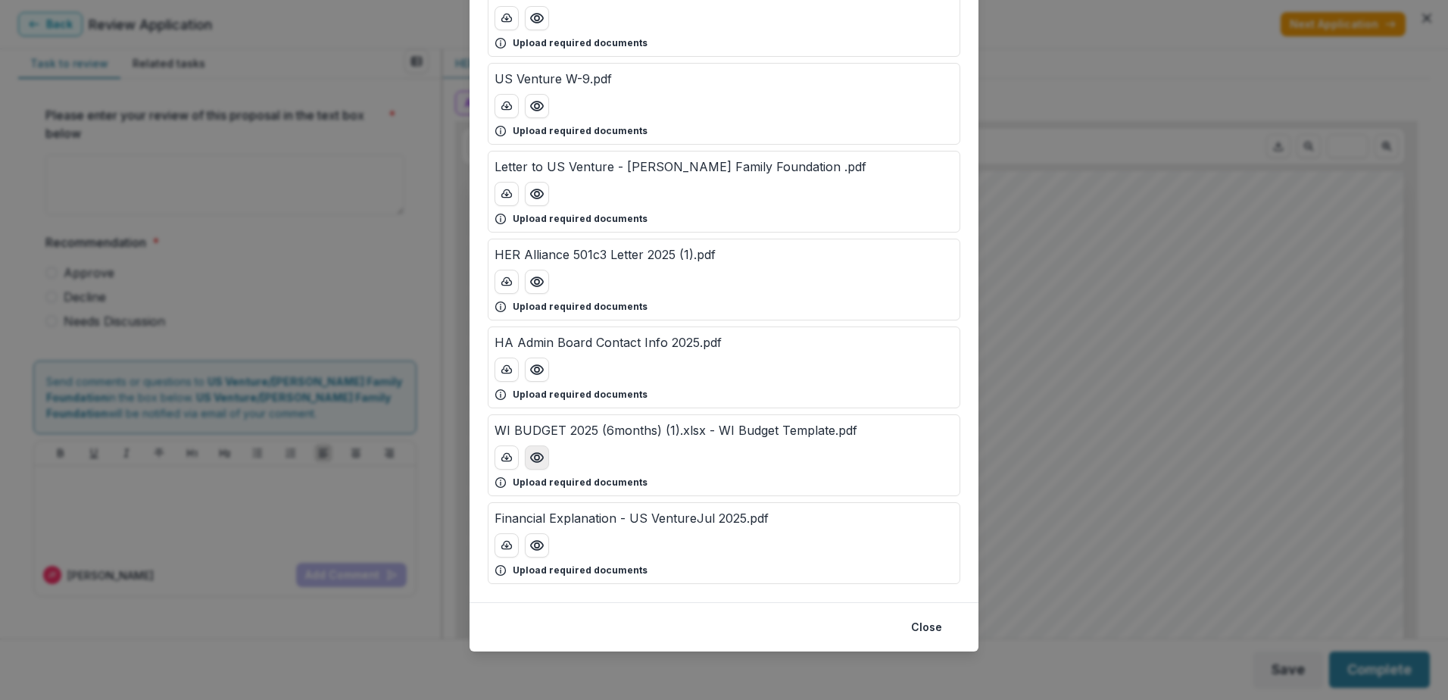
click at [532, 454] on icon "Preview WI BUDGET 2025 (6months) (1).xlsx - WI Budget Template.pdf" at bounding box center [536, 457] width 15 height 15
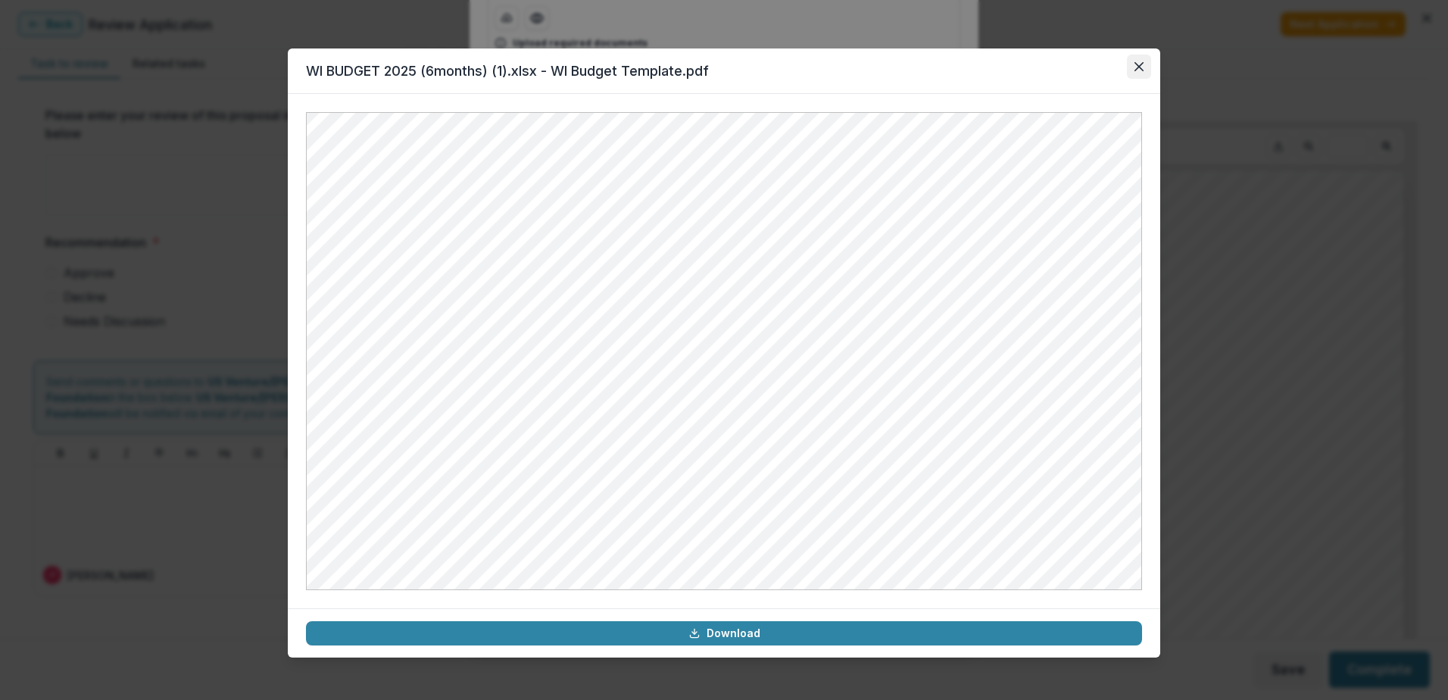
click at [1138, 73] on button "Close" at bounding box center [1139, 67] width 24 height 24
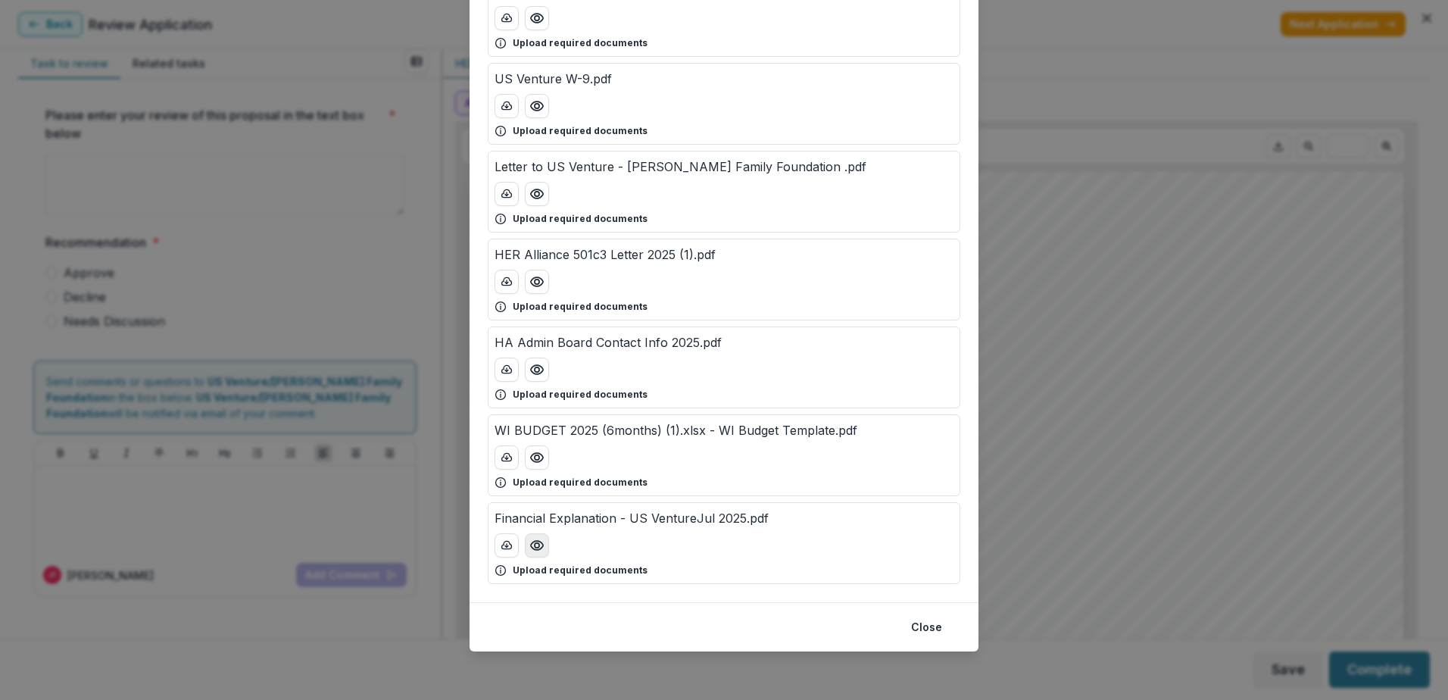
click at [531, 547] on icon "Preview Financial Explanation - US VentureJul 2025.pdf" at bounding box center [537, 545] width 12 height 9
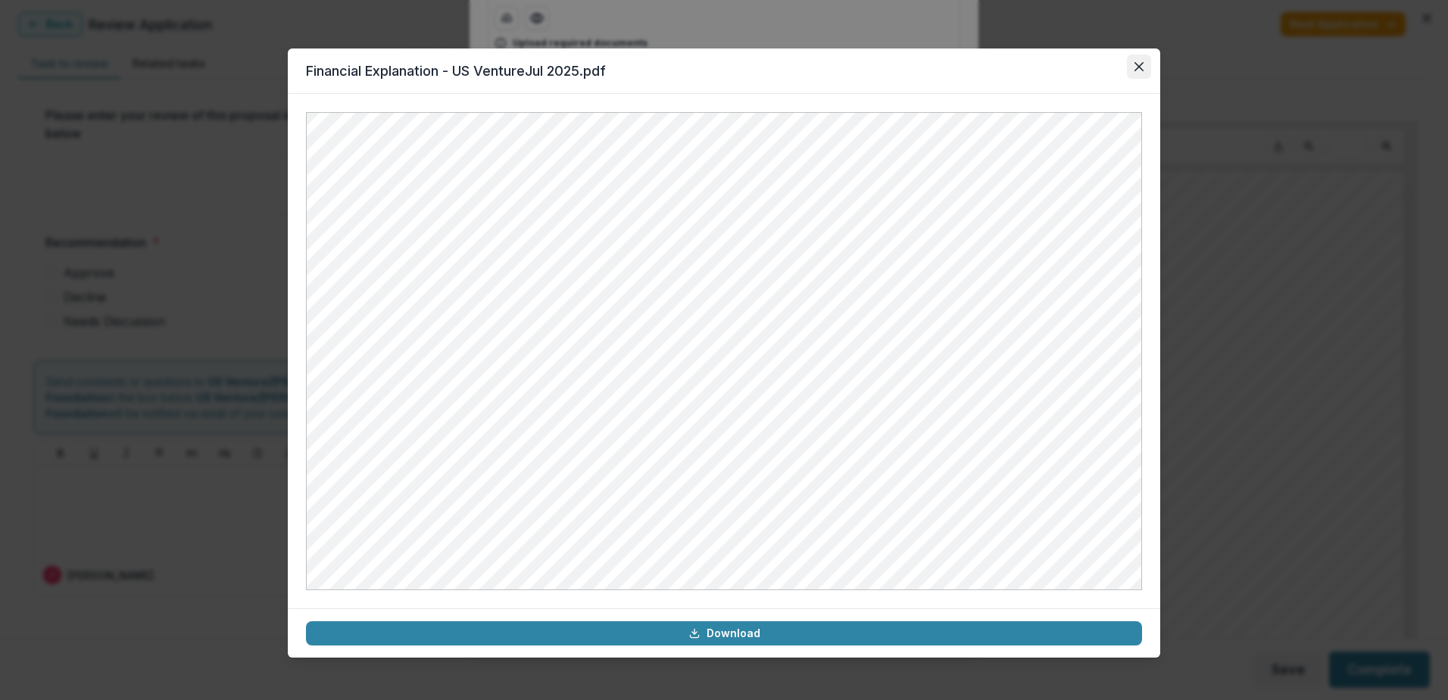
click at [1138, 63] on icon "Close" at bounding box center [1138, 66] width 9 height 9
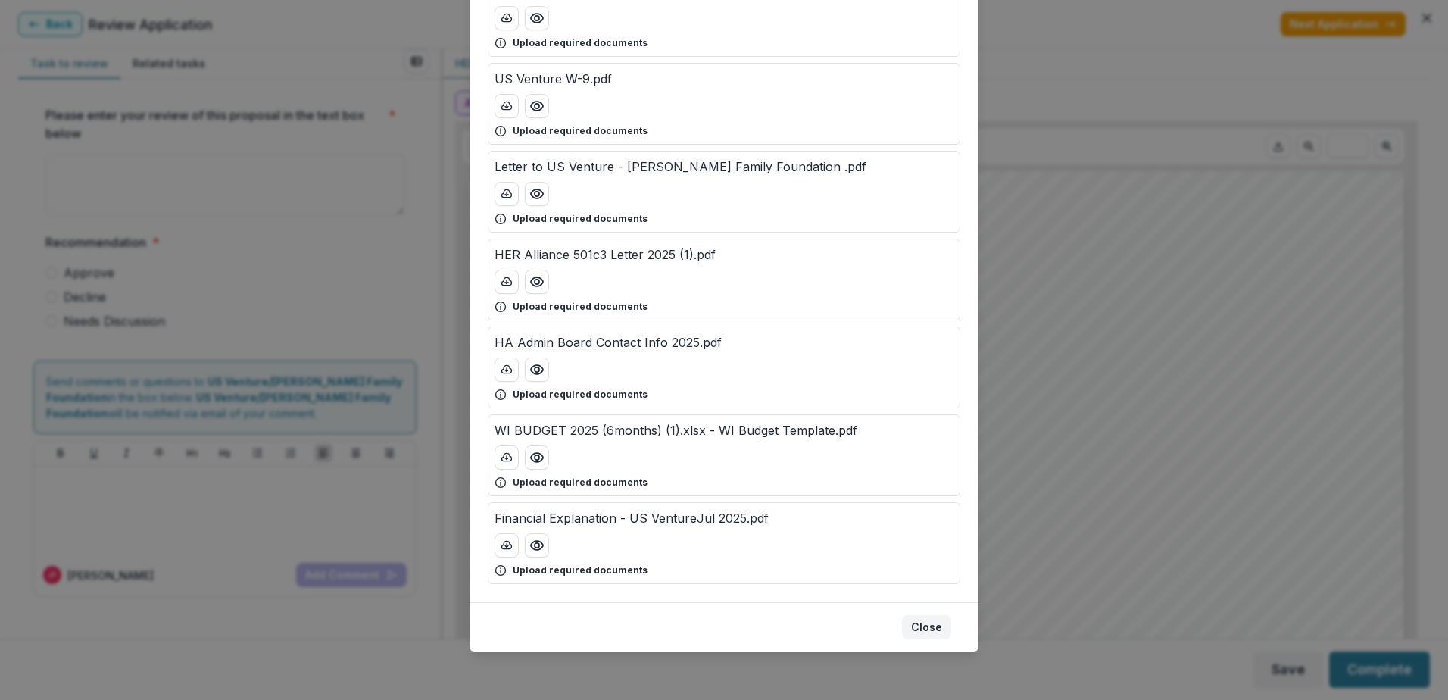
click at [931, 622] on button "Close" at bounding box center [926, 627] width 49 height 24
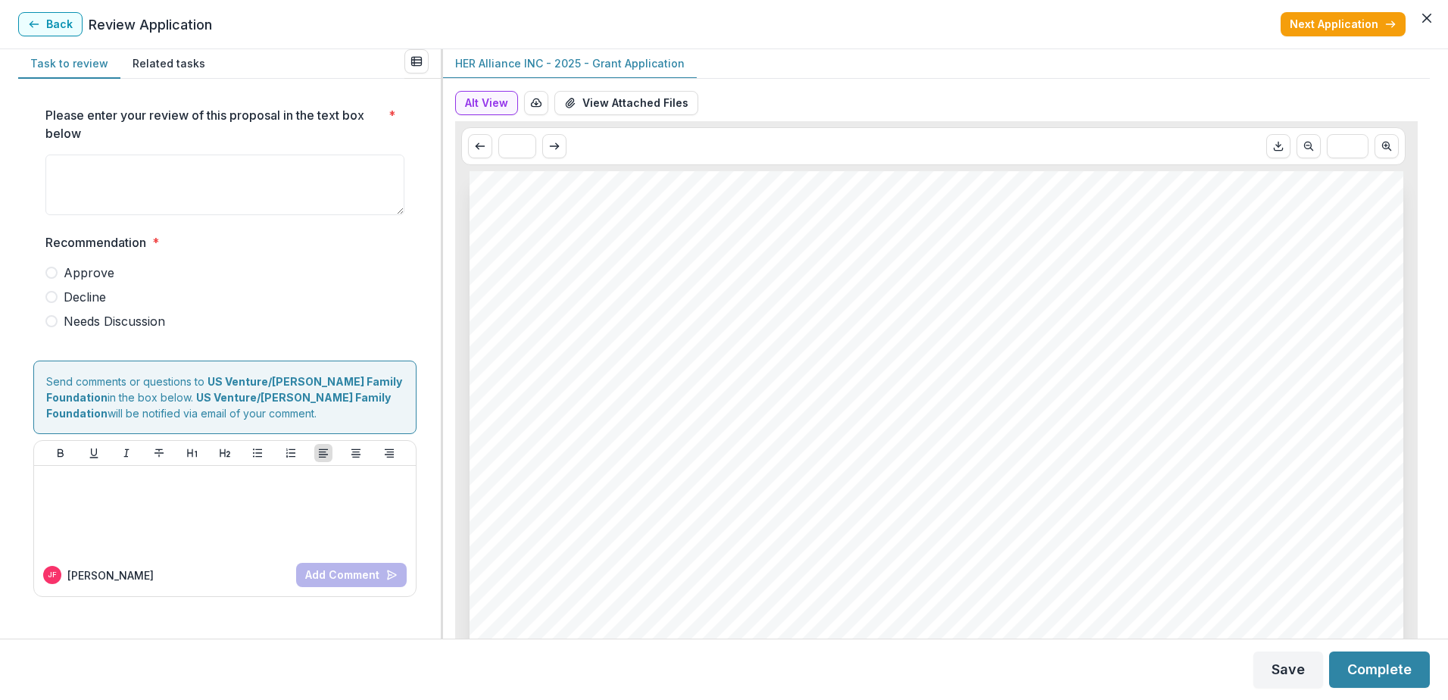
click at [55, 31] on button "Back" at bounding box center [50, 24] width 64 height 24
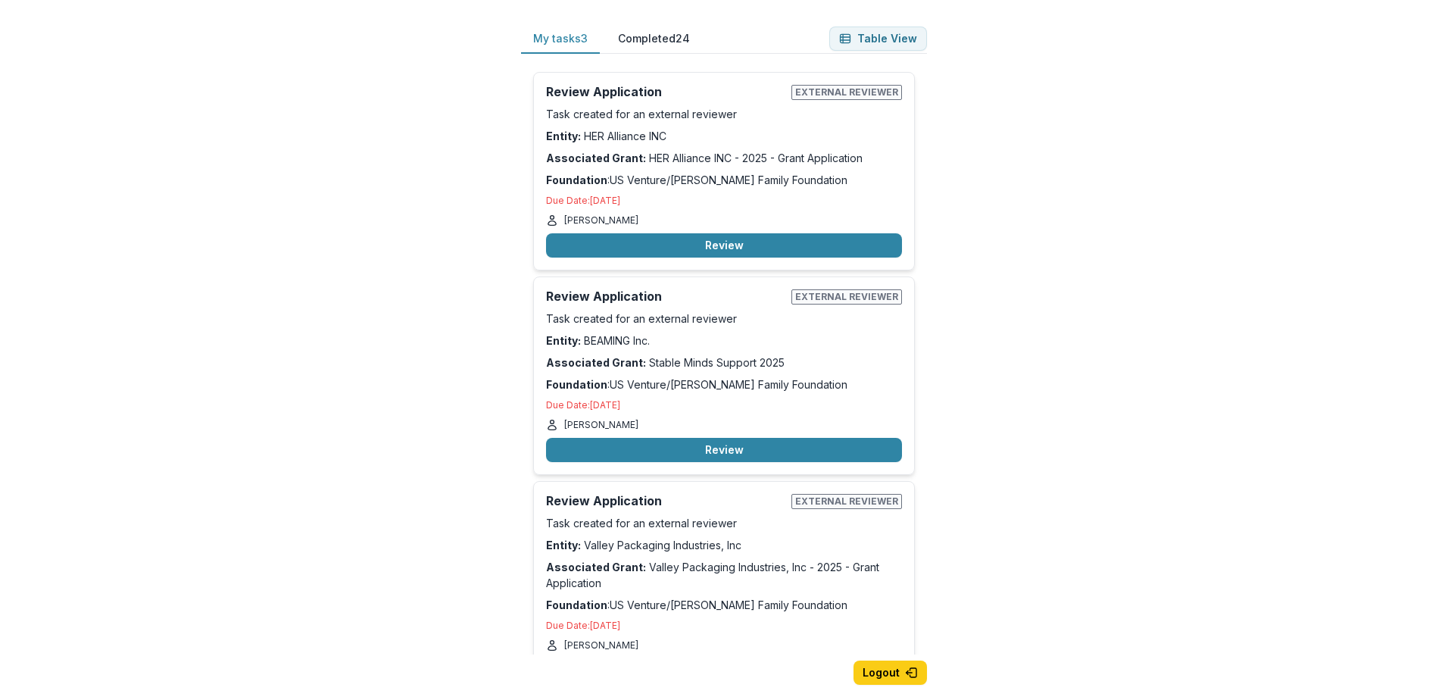
scroll to position [53, 0]
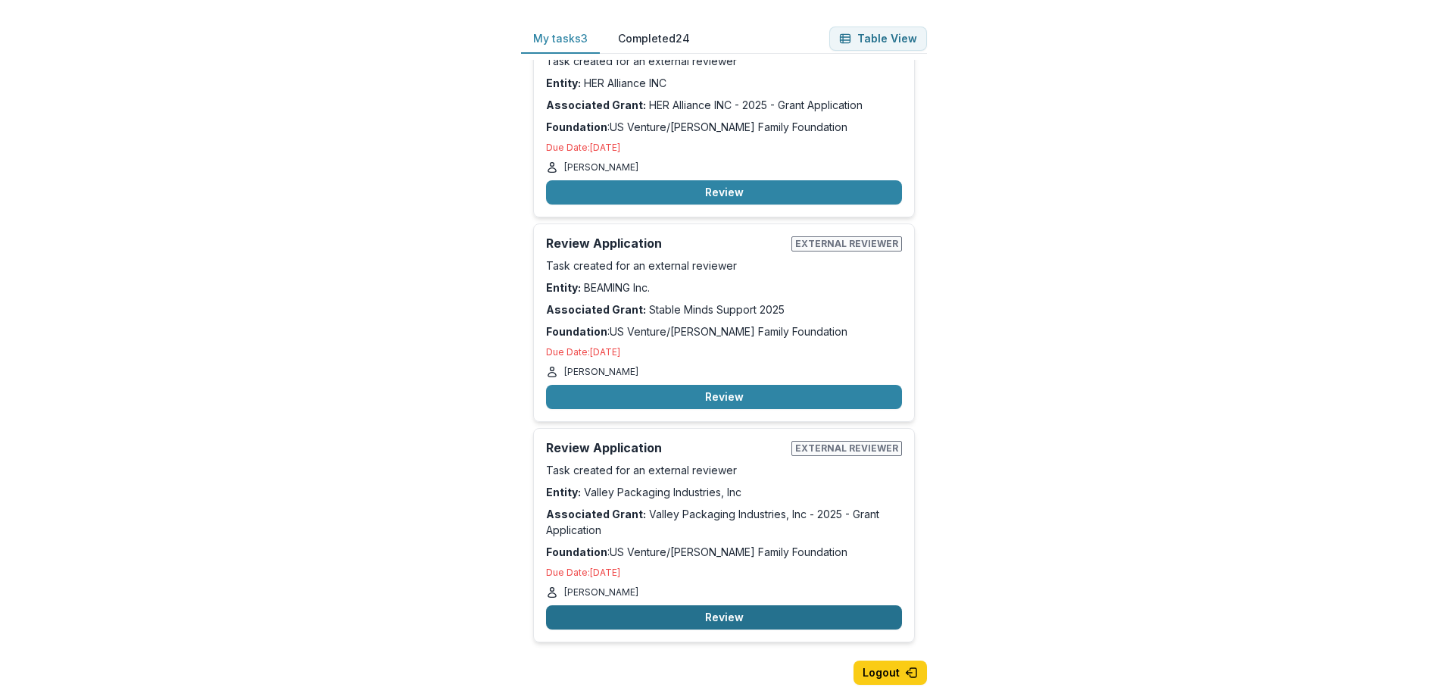
click at [691, 622] on button "Review" at bounding box center [724, 617] width 356 height 24
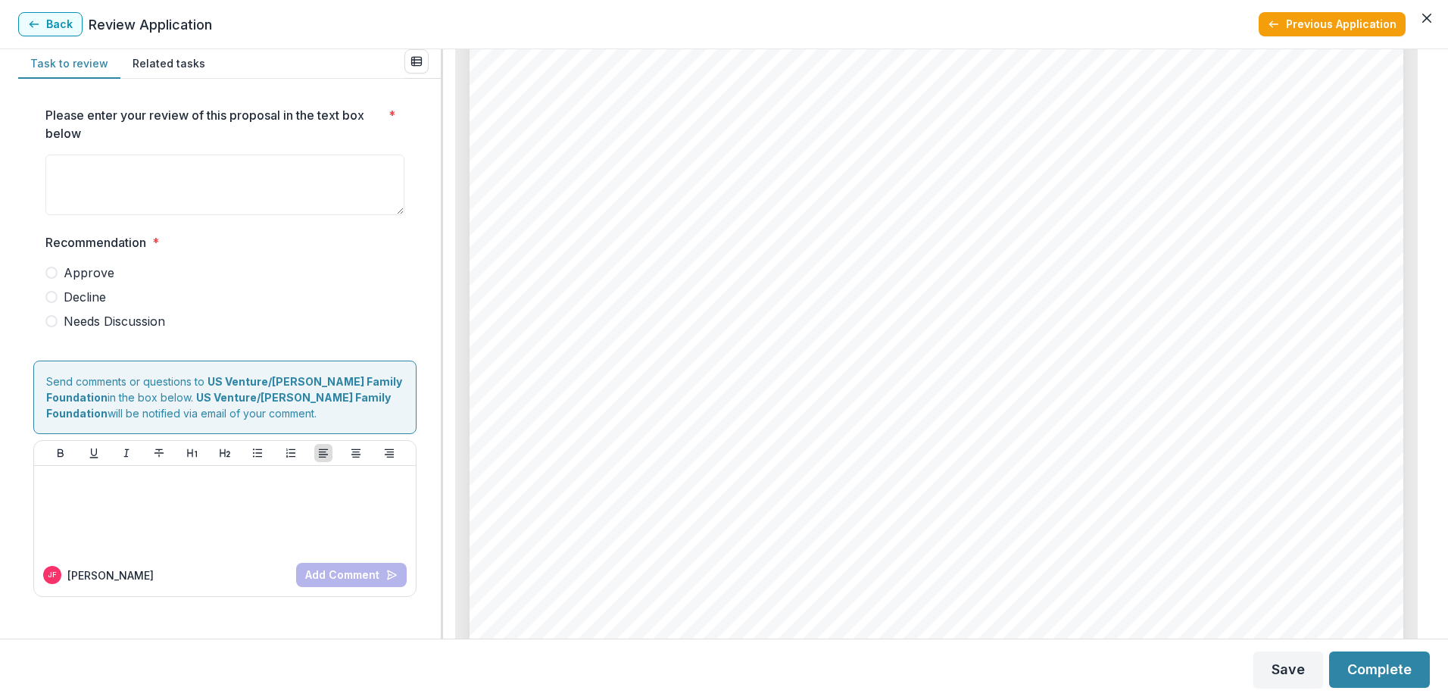
scroll to position [175, 0]
click at [949, 270] on div "Valley Packaging Industries, Inc Valley Packaging Industries, Inc - 2025 - Gran…" at bounding box center [936, 656] width 934 height 1321
